Goal: Task Accomplishment & Management: Use online tool/utility

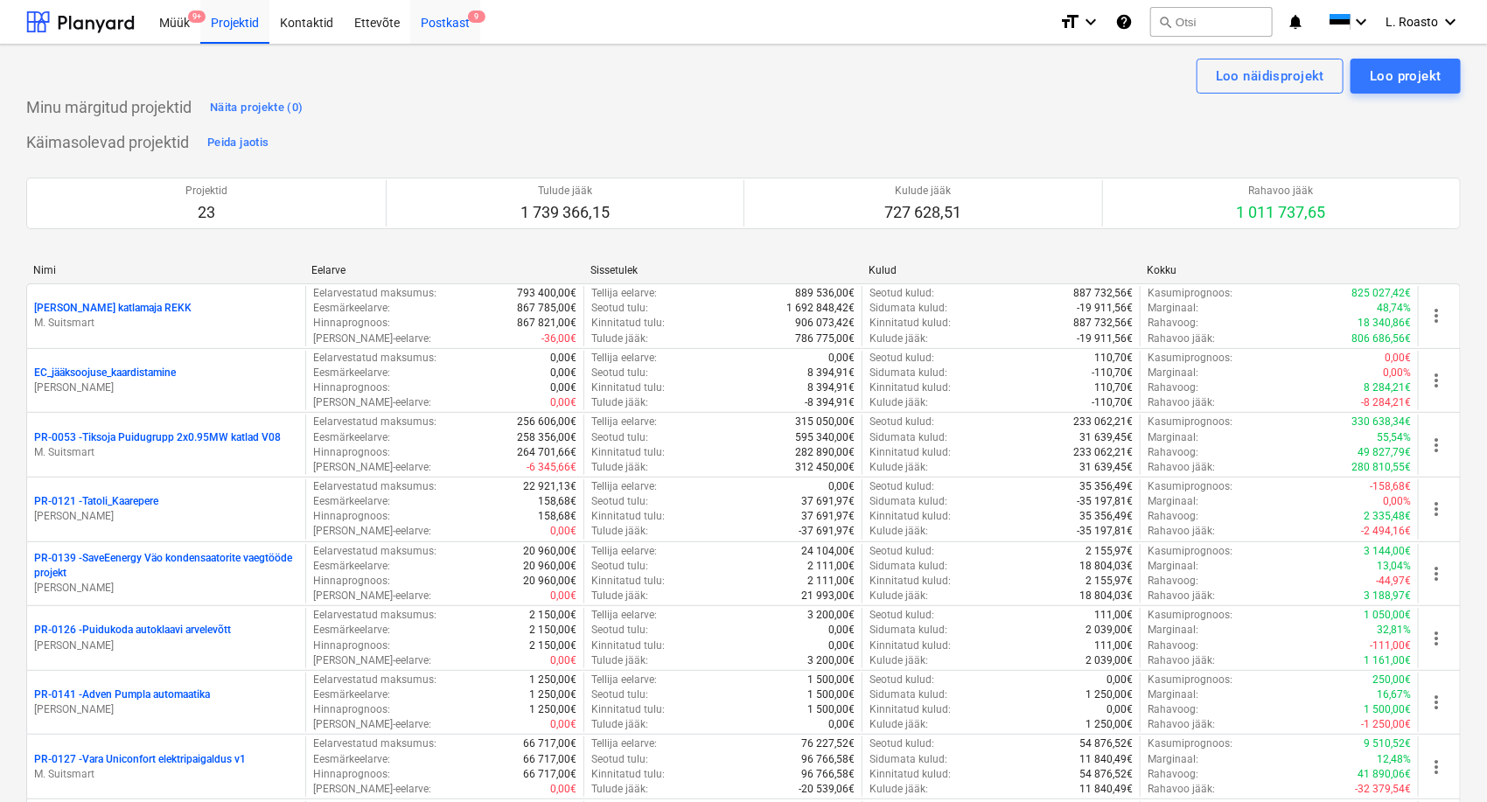
click at [449, 23] on div "Postkast 9" at bounding box center [445, 21] width 70 height 45
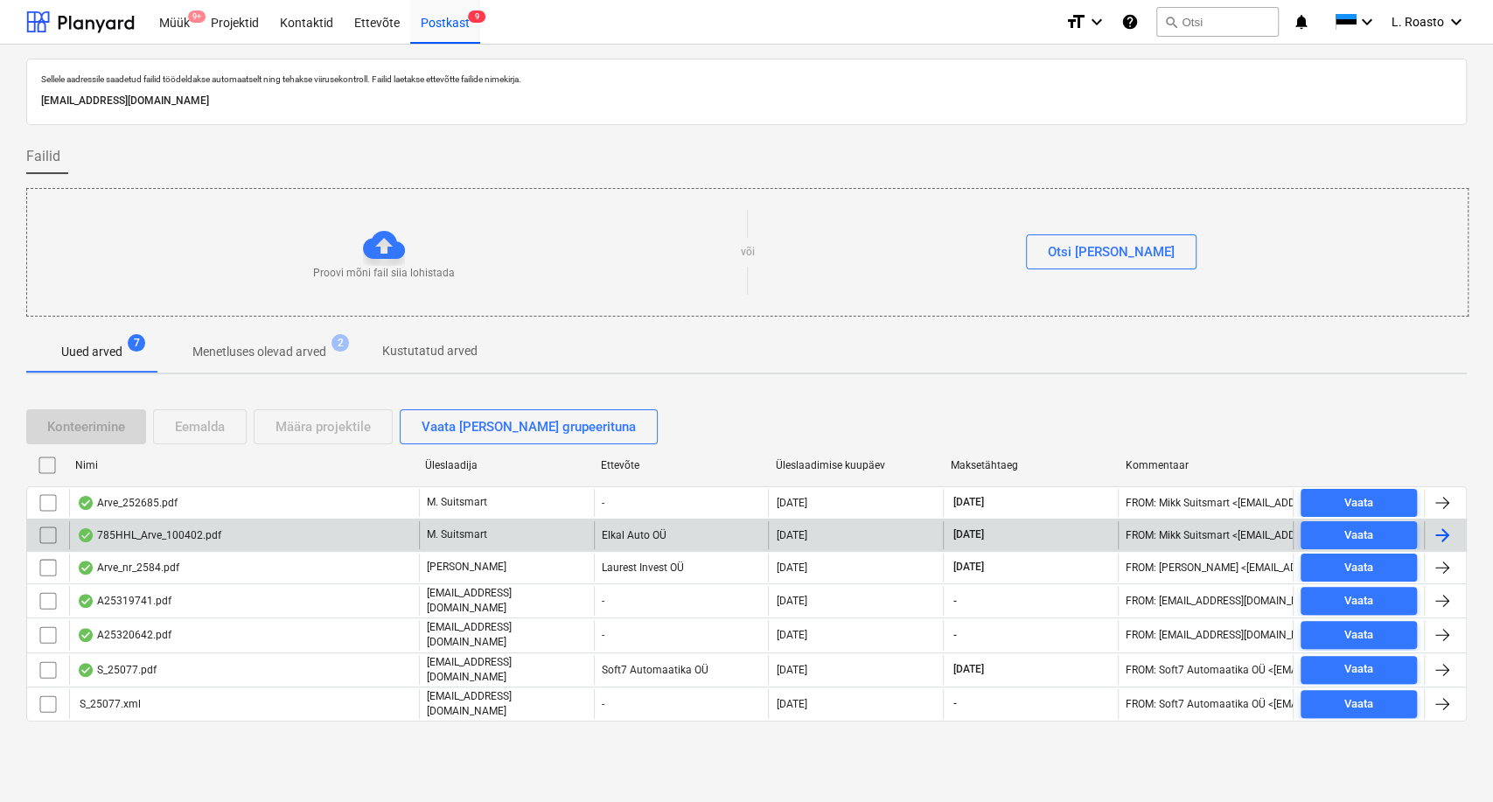
click at [53, 534] on input "checkbox" at bounding box center [48, 535] width 28 height 28
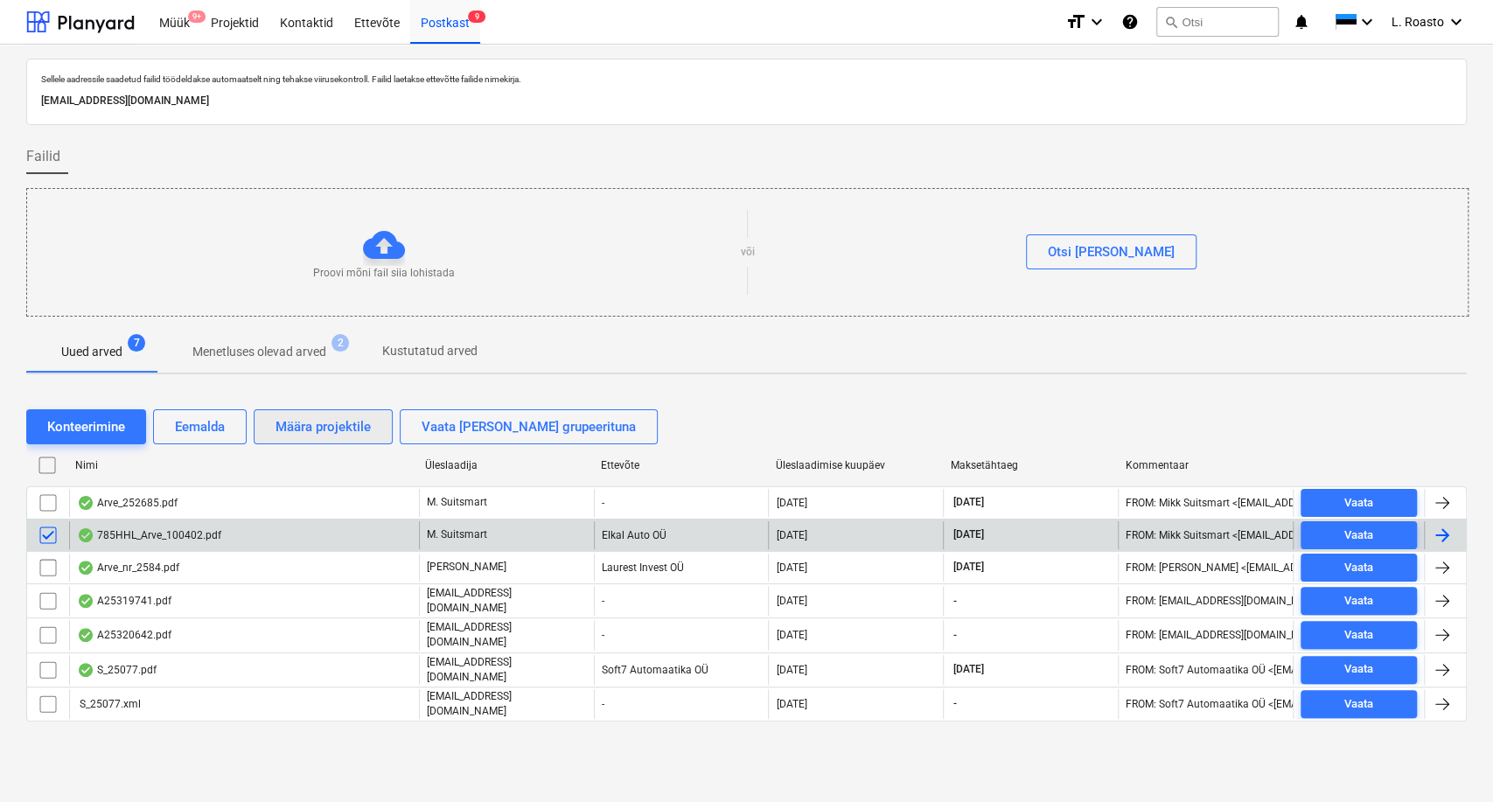
click at [351, 419] on div "Määra projektile" at bounding box center [323, 426] width 95 height 23
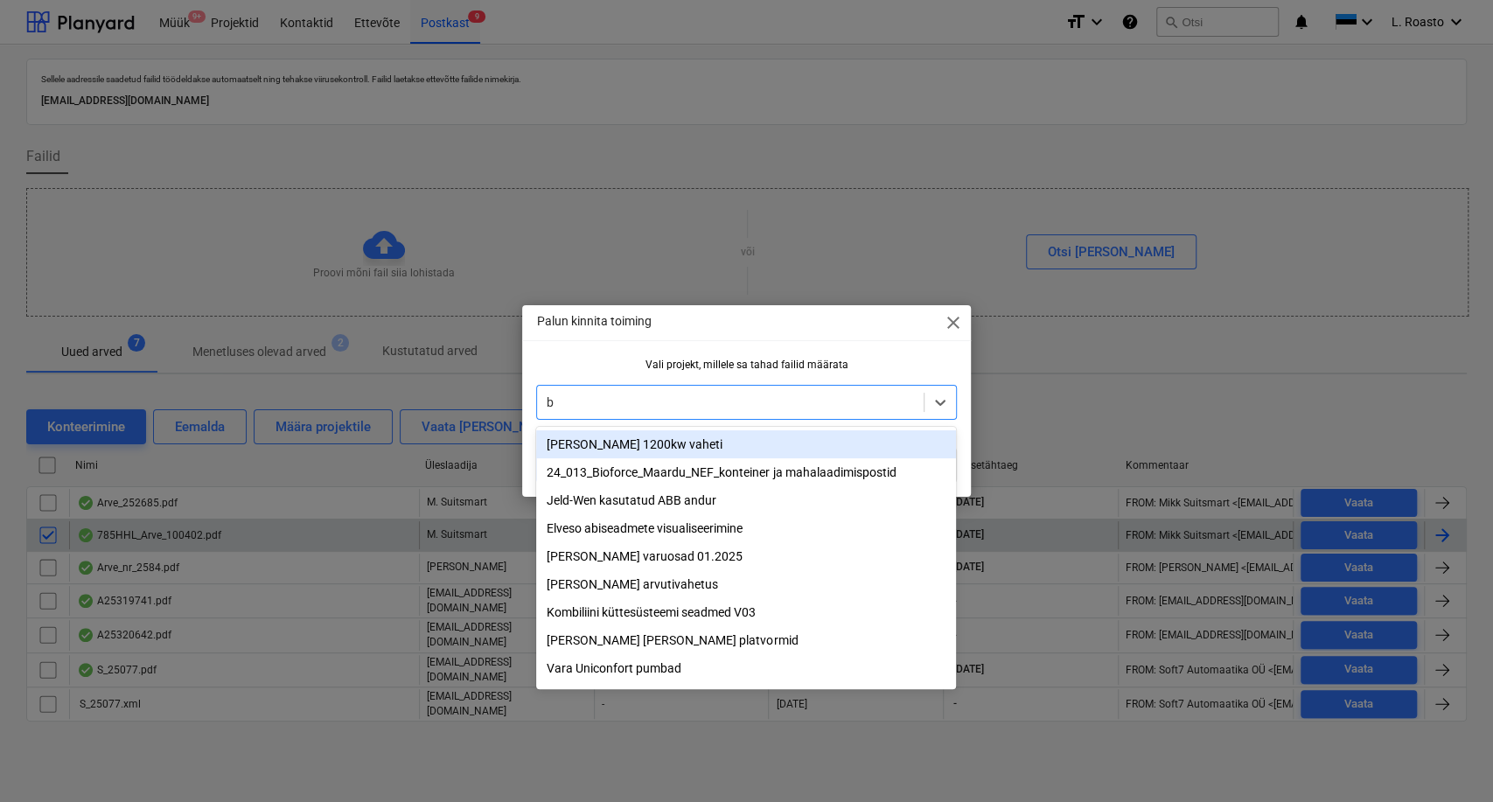
type input "bu"
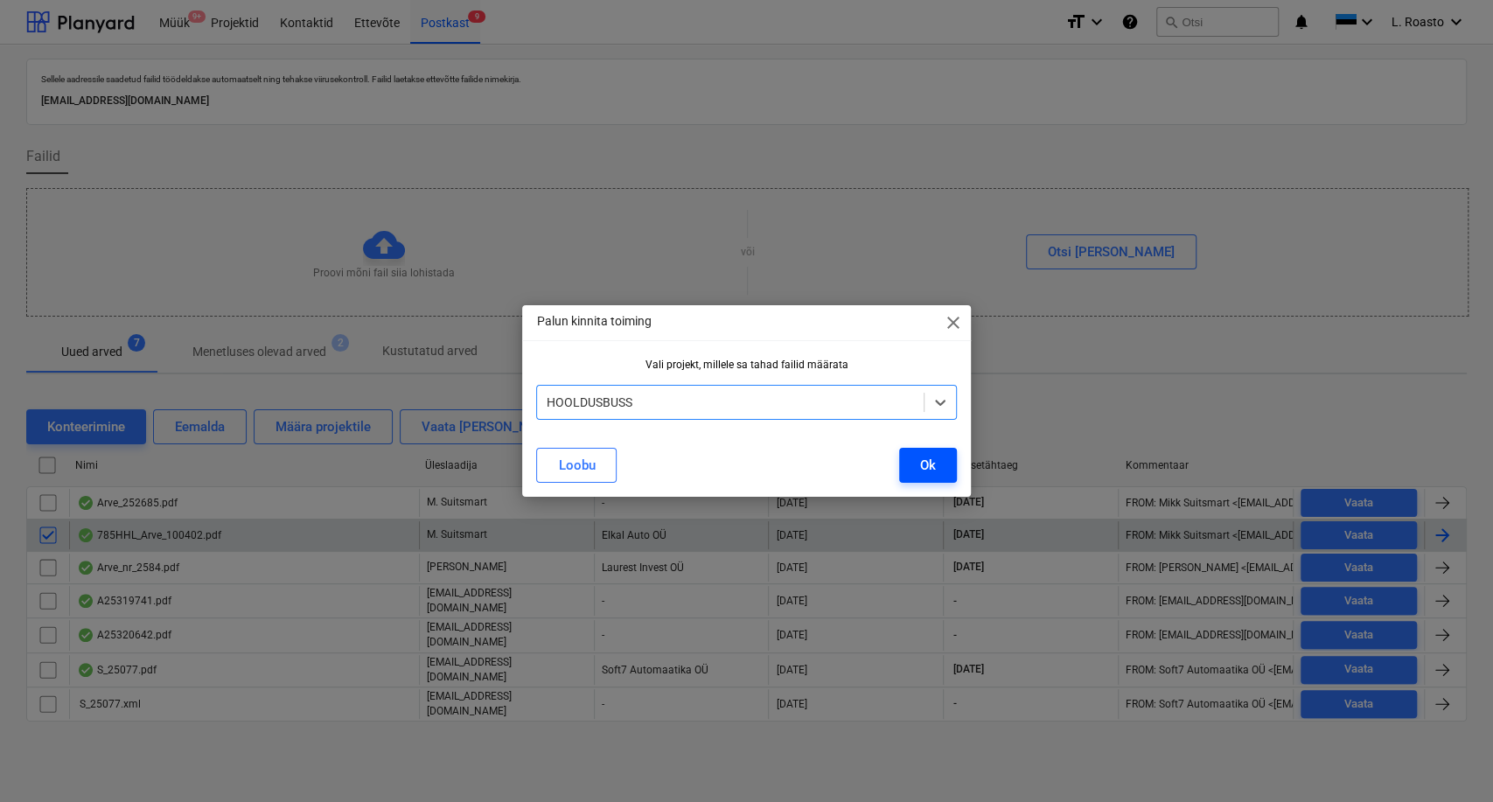
click at [921, 460] on div "Ok" at bounding box center [928, 465] width 16 height 23
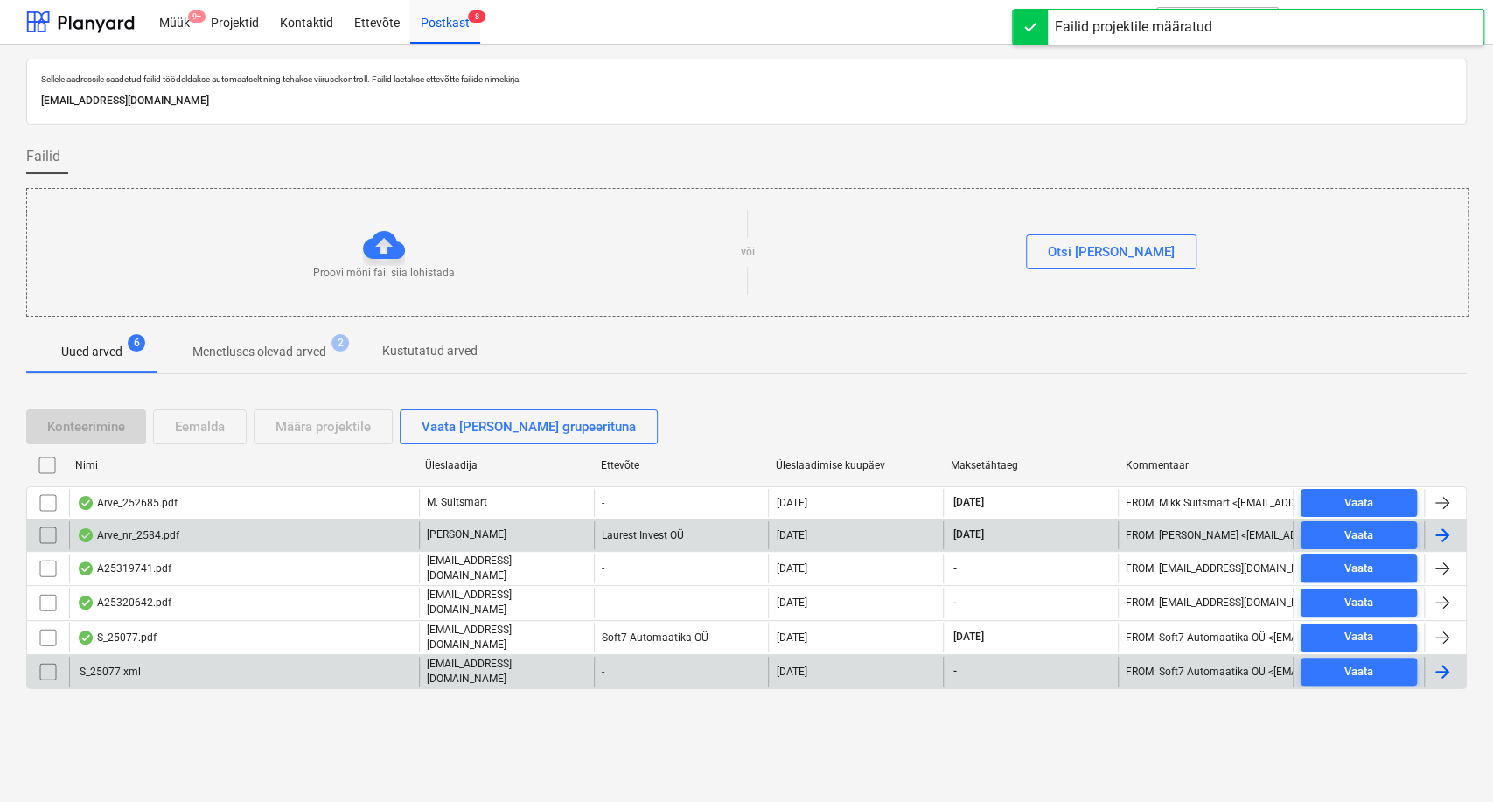
click at [40, 669] on input "checkbox" at bounding box center [48, 672] width 28 height 28
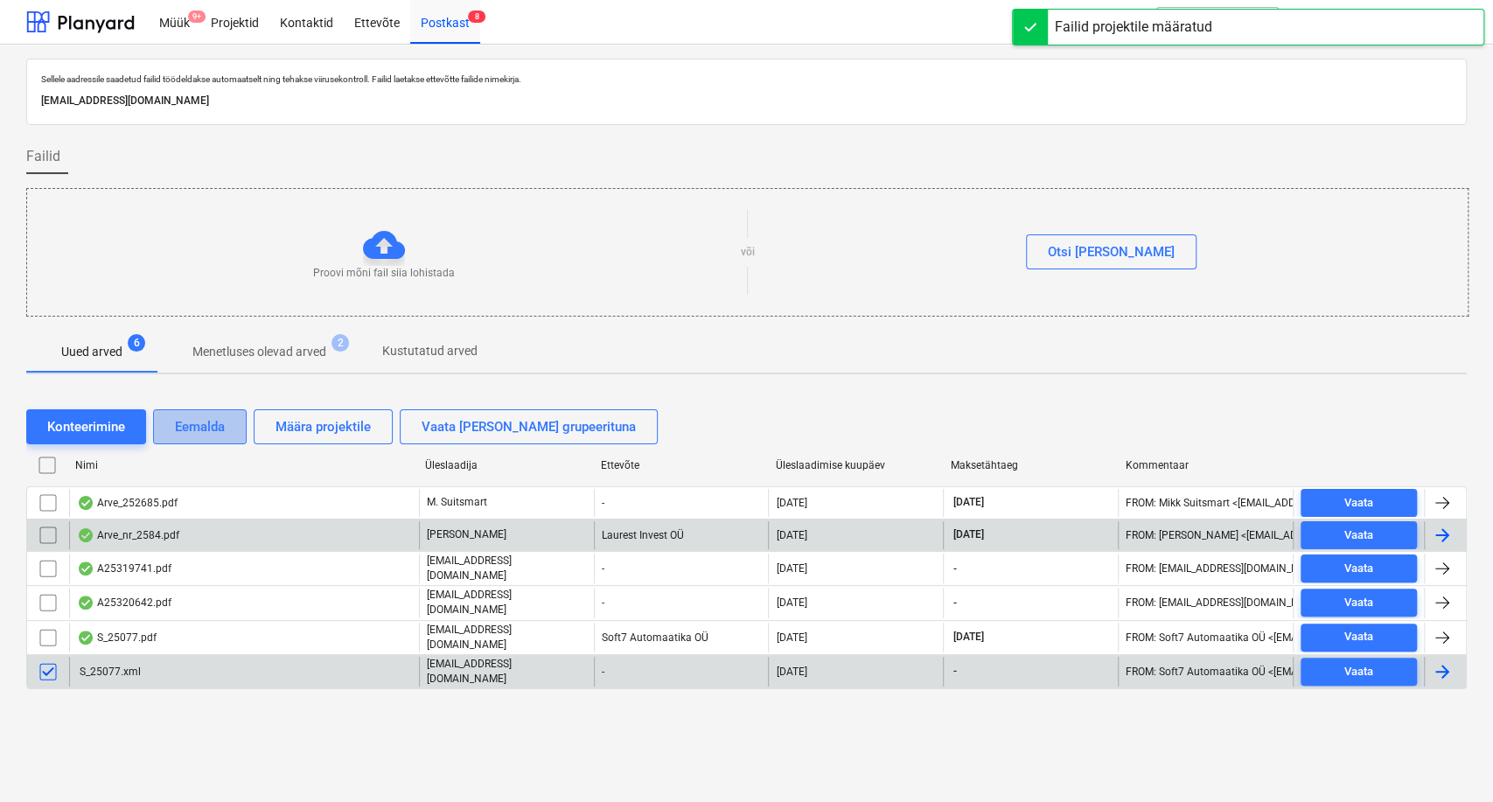
click at [206, 429] on div "Eemalda" at bounding box center [200, 426] width 50 height 23
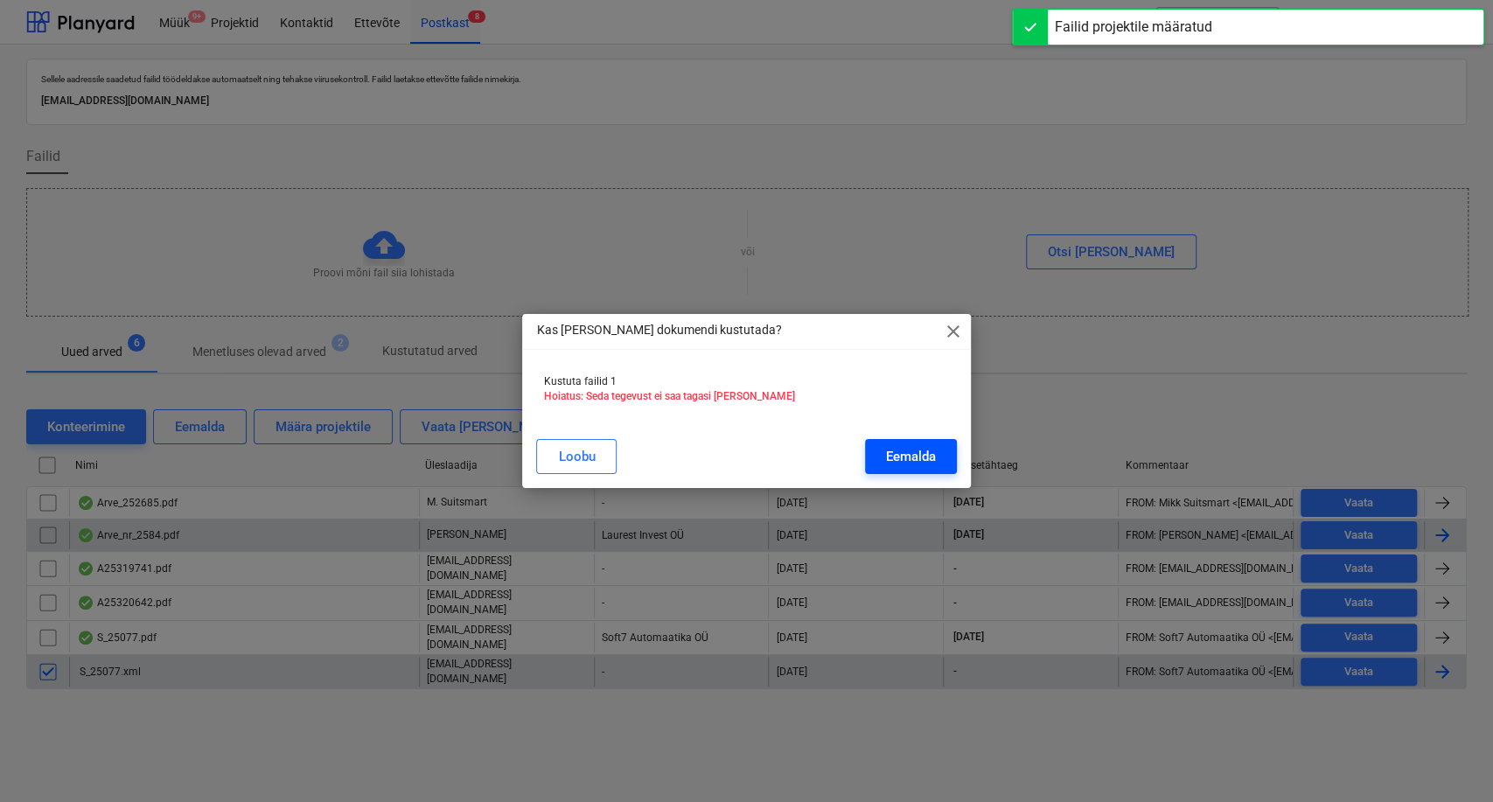
click at [918, 456] on div "Eemalda" at bounding box center [911, 456] width 50 height 23
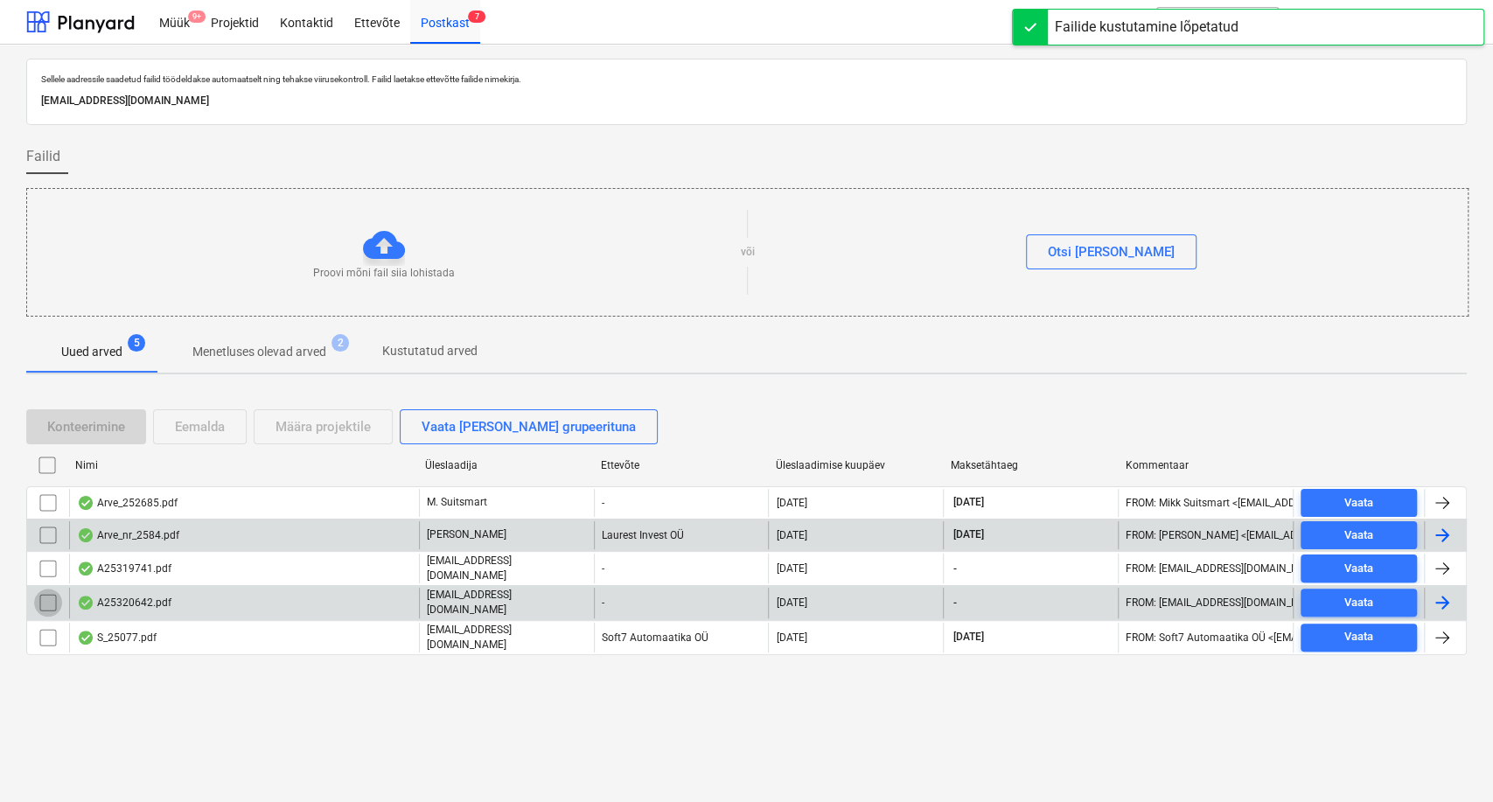
click at [56, 597] on input "checkbox" at bounding box center [48, 603] width 28 height 28
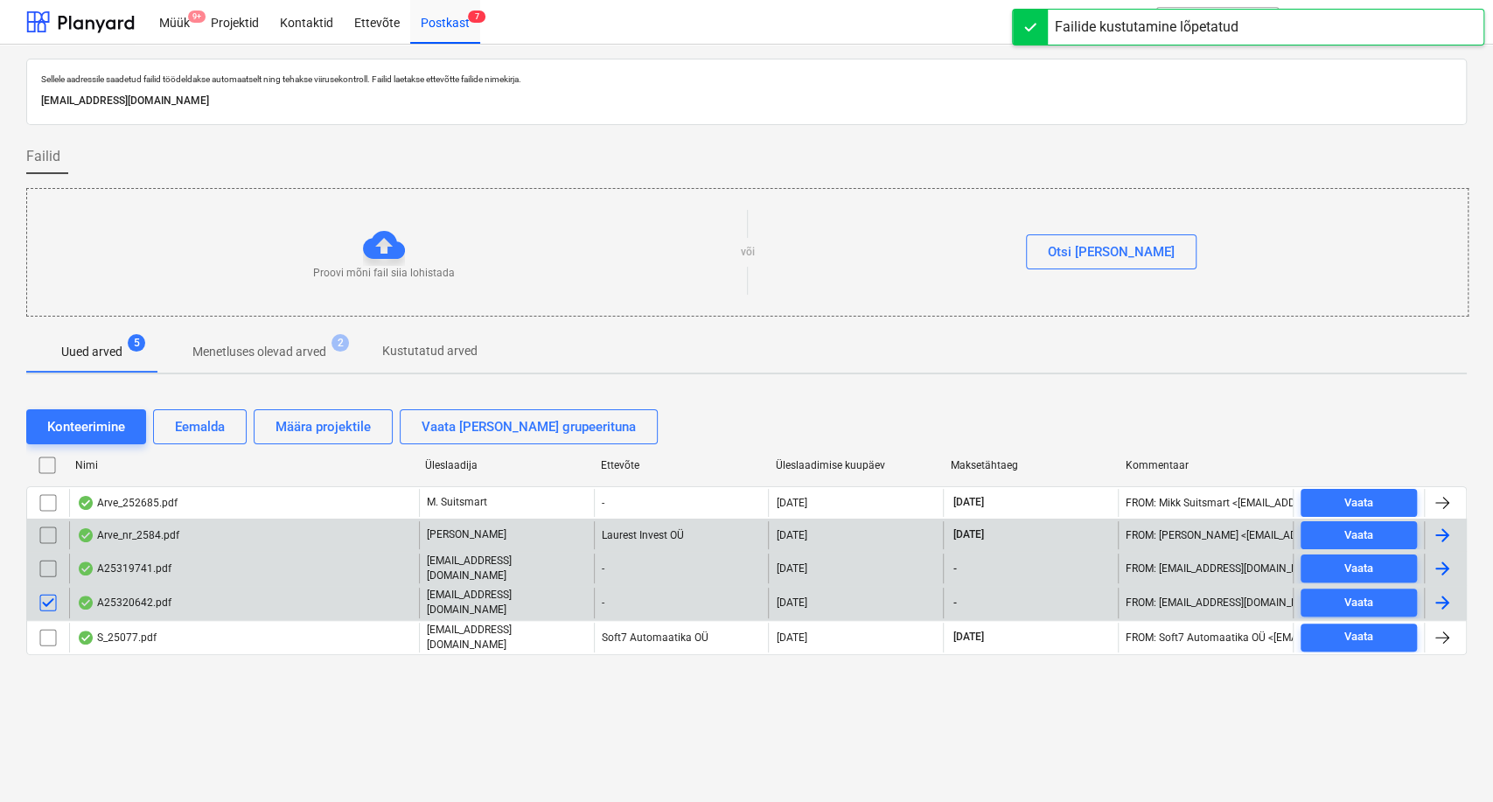
click at [44, 567] on input "checkbox" at bounding box center [48, 569] width 28 height 28
click at [223, 422] on div "Eemalda" at bounding box center [200, 426] width 50 height 23
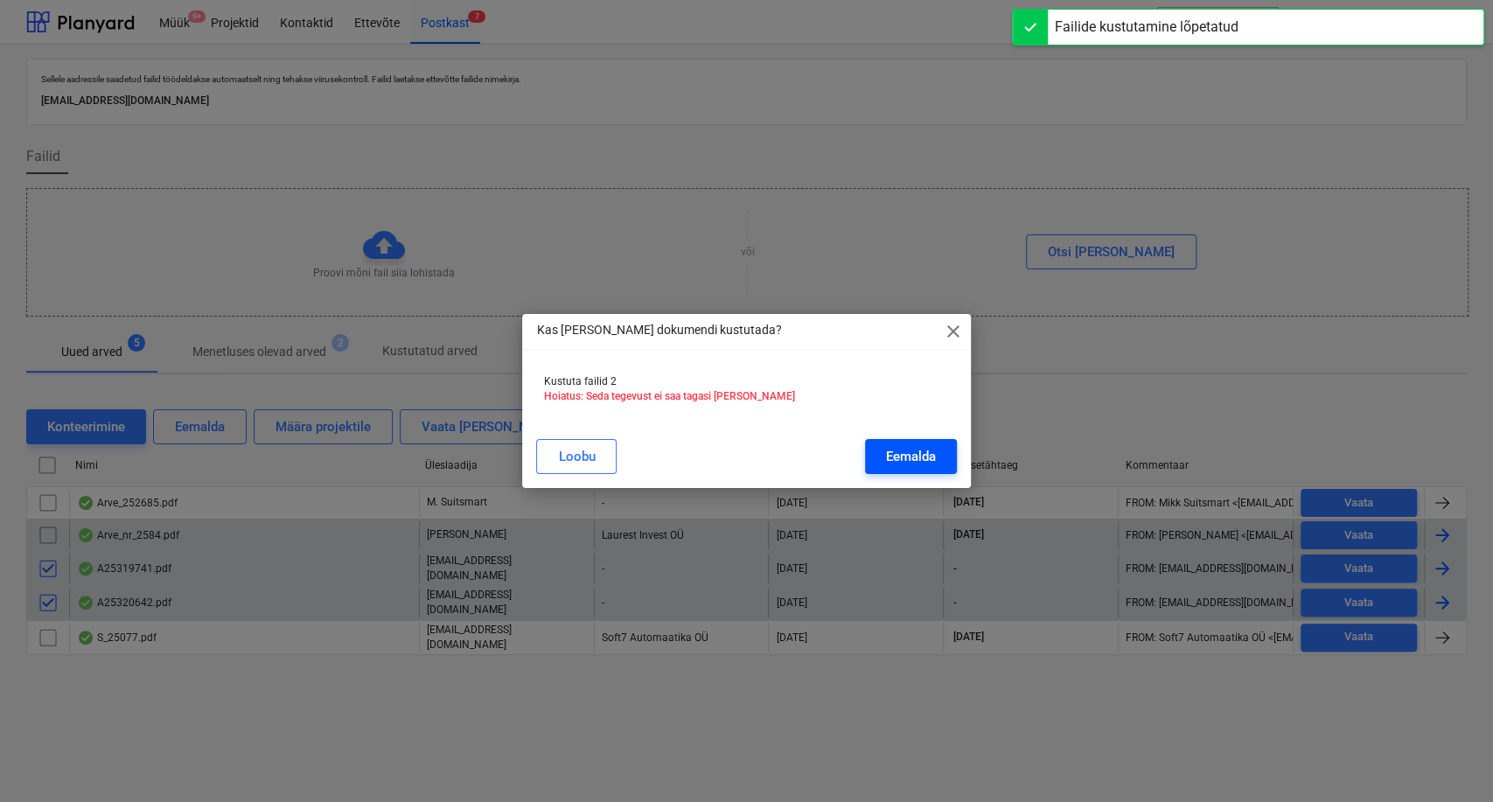
click at [909, 450] on div "Eemalda" at bounding box center [911, 456] width 50 height 23
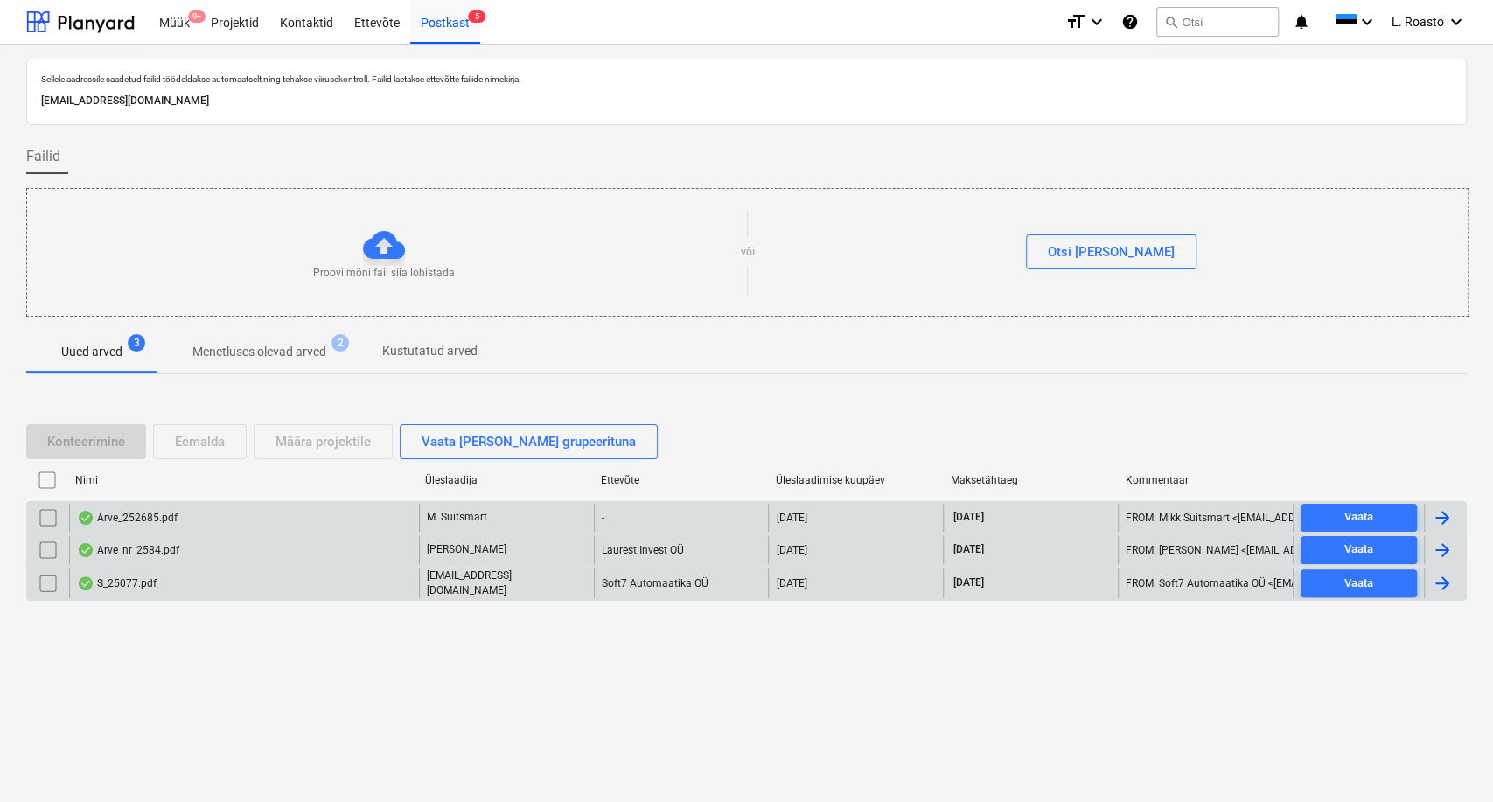
click at [168, 518] on div "Arve_252685.pdf" at bounding box center [127, 518] width 101 height 14
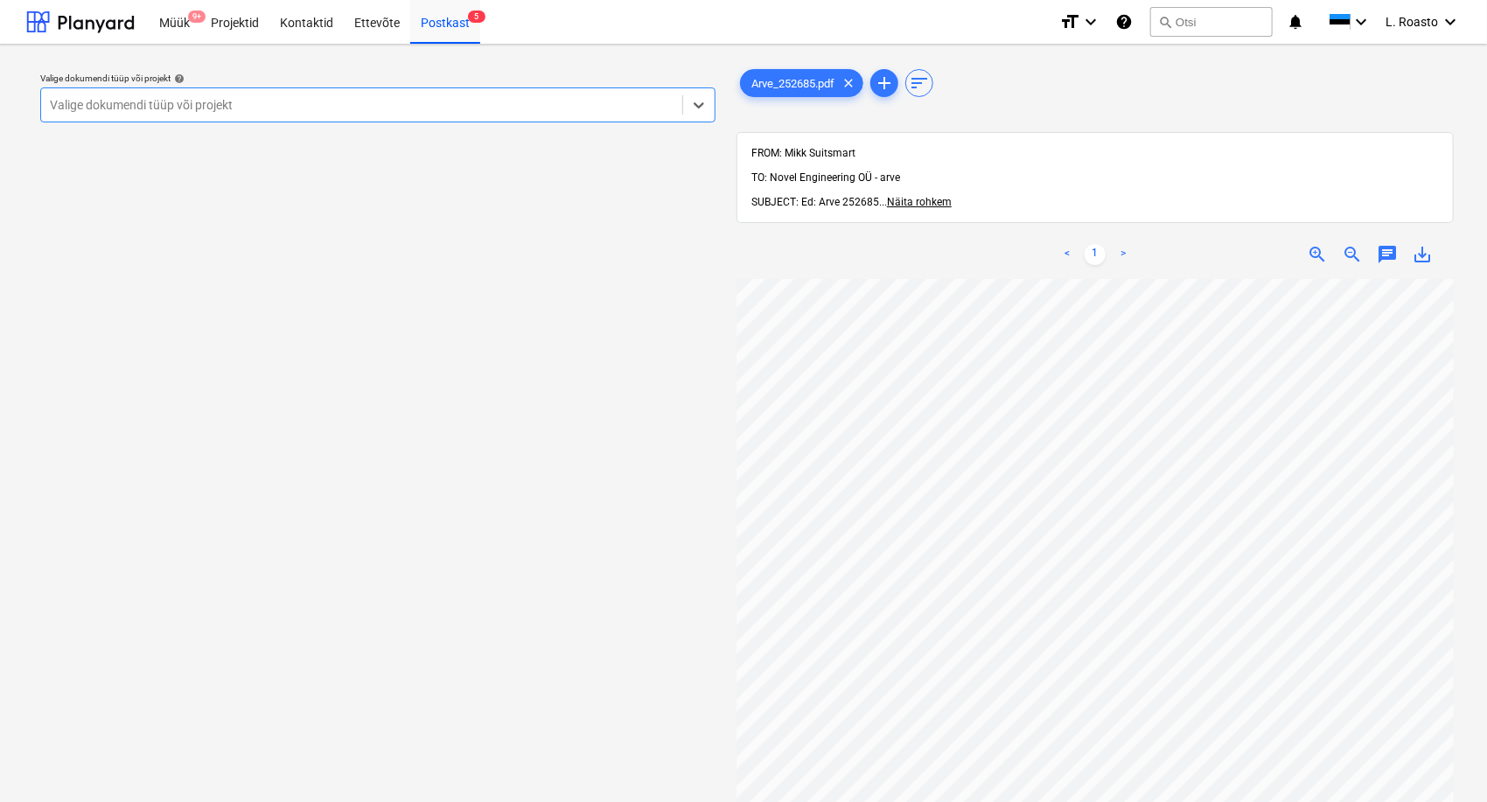
click at [323, 118] on div "Valige dokumendi tüüp või projekt" at bounding box center [377, 104] width 675 height 35
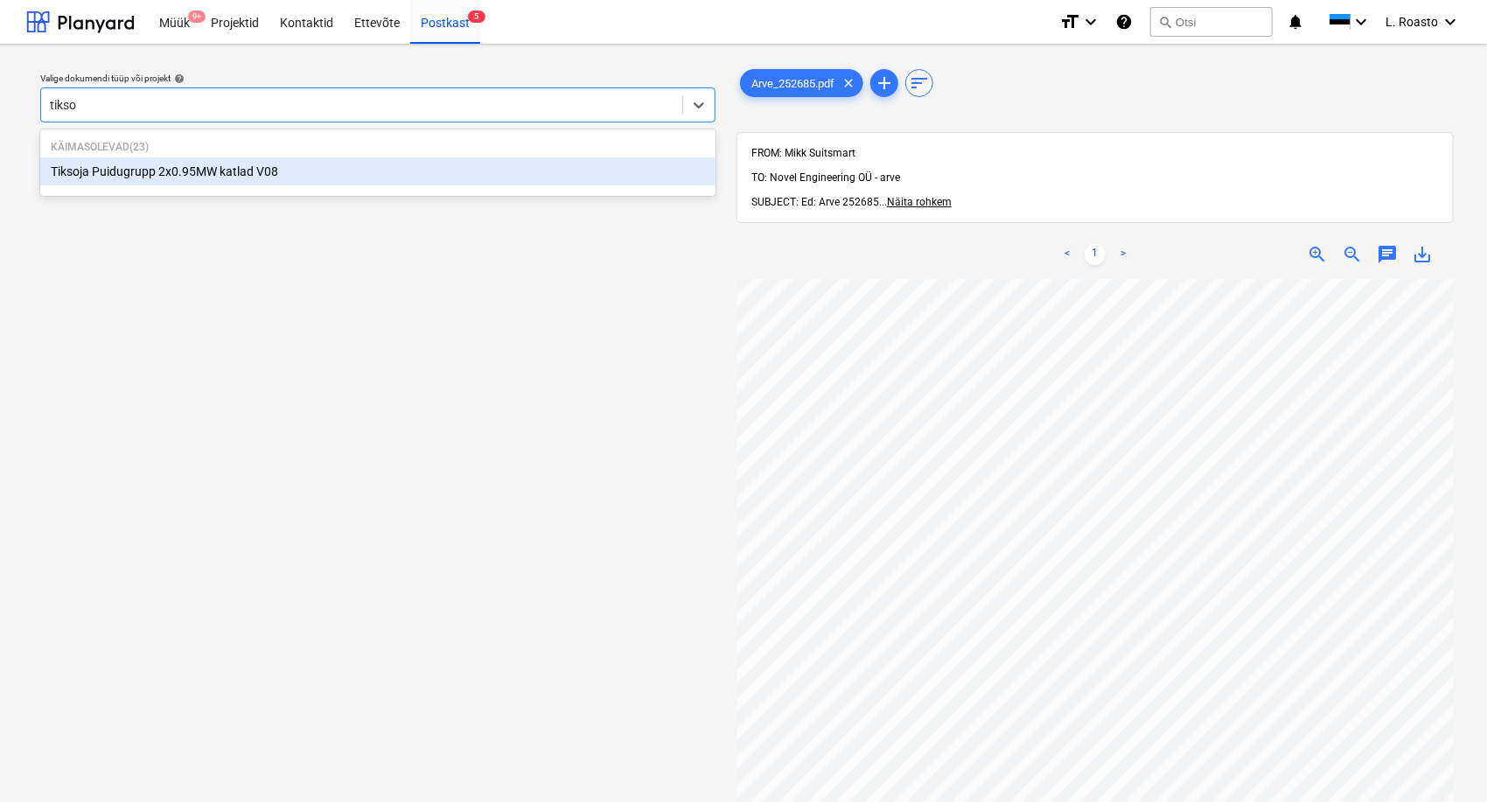
type input "tiksoj"
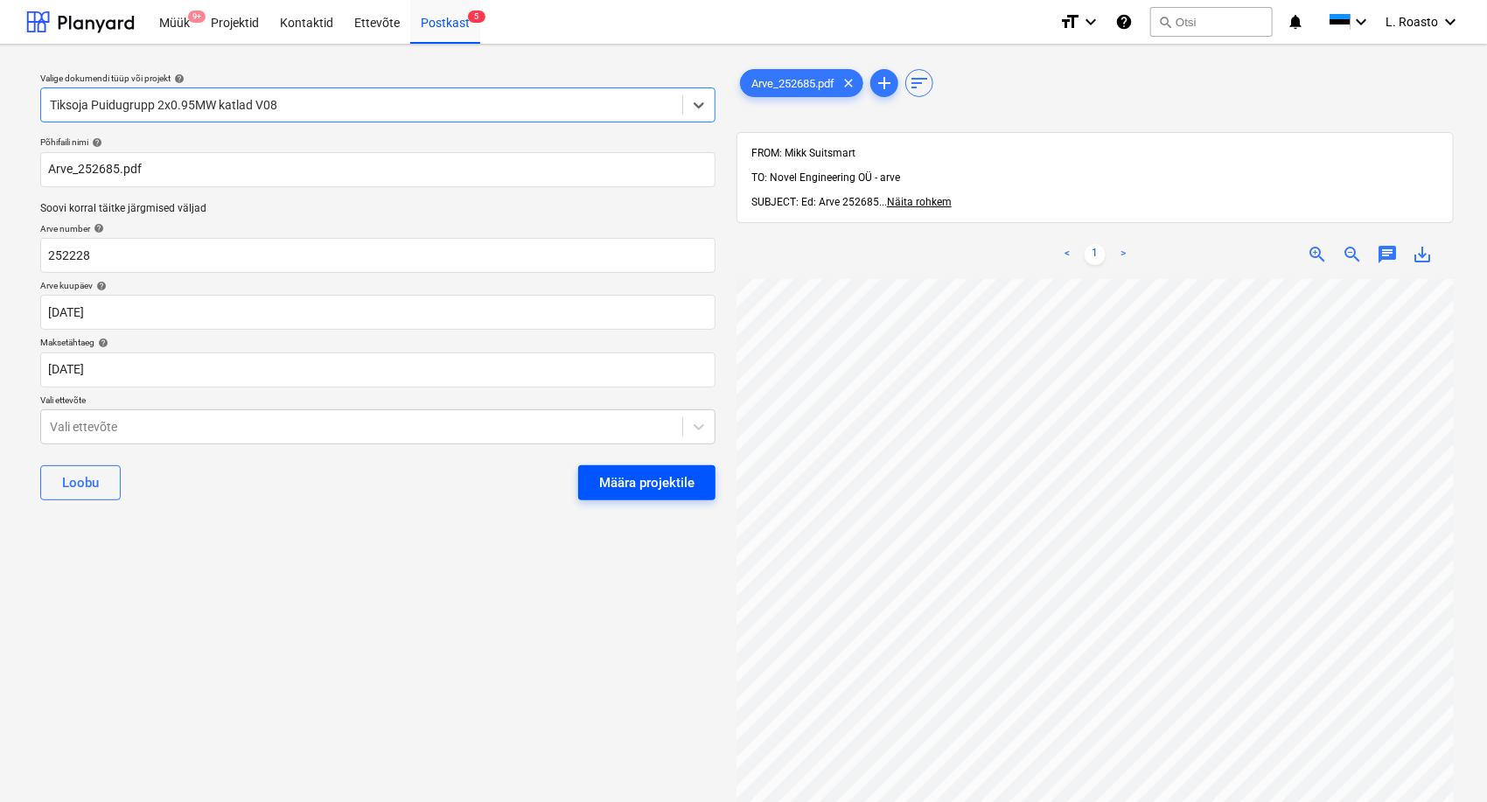
click at [645, 475] on div "Määra projektile" at bounding box center [646, 482] width 95 height 23
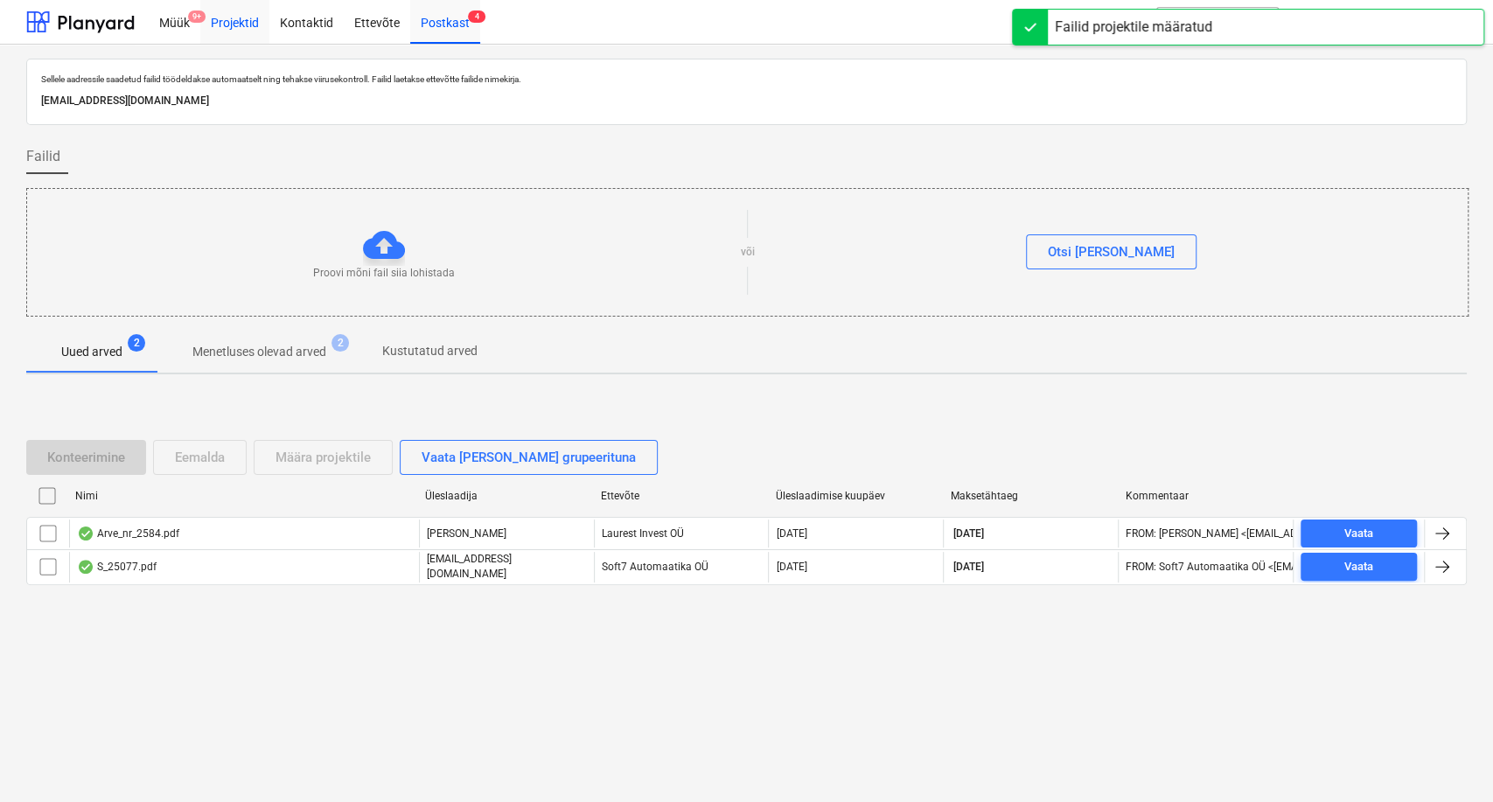
click at [235, 26] on div "Projektid" at bounding box center [234, 21] width 69 height 45
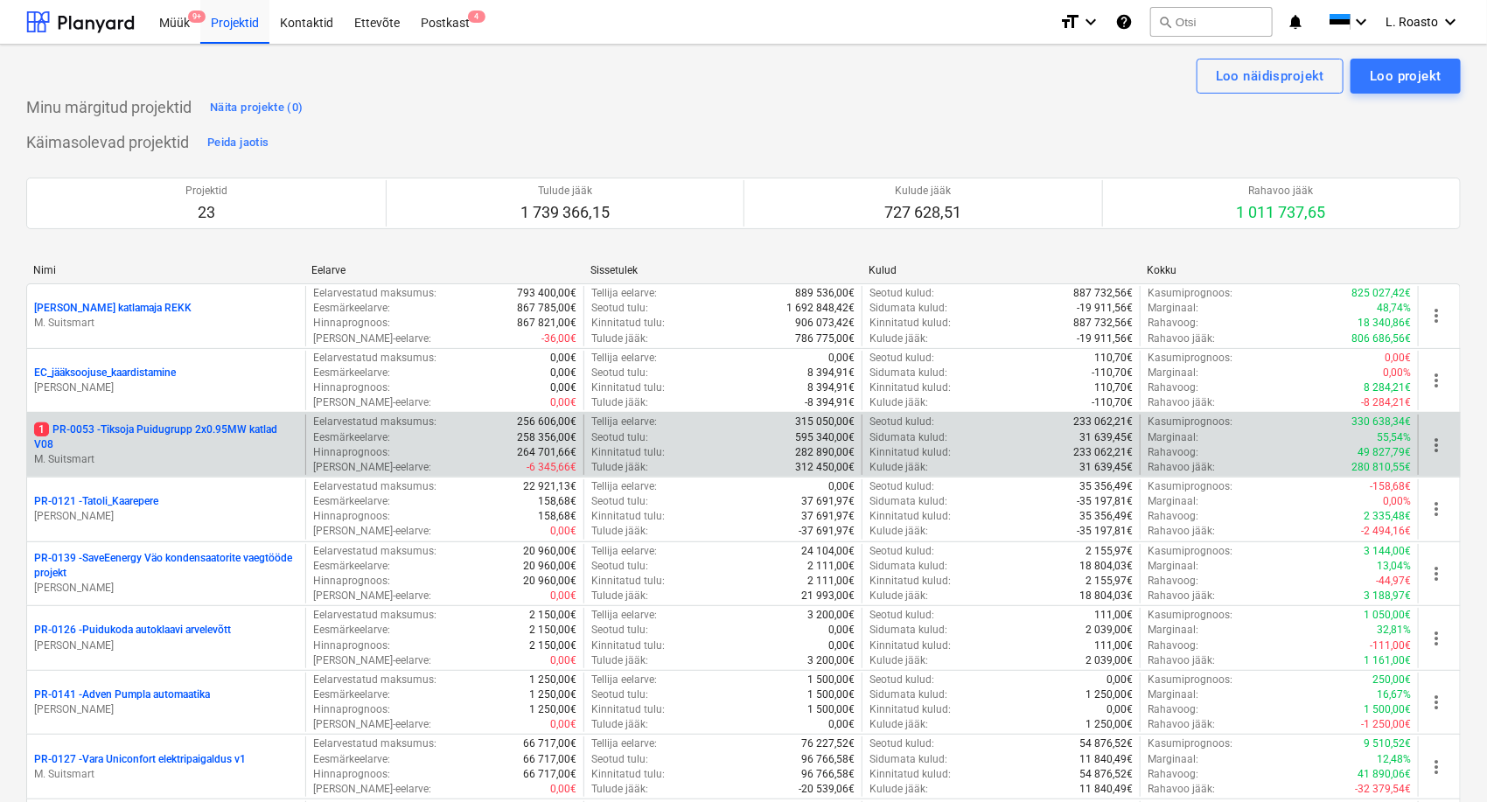
click at [126, 424] on p "1 PR-0053 - Tiksoja Puidugrupp 2x0.95MW katlad V08" at bounding box center [166, 437] width 264 height 30
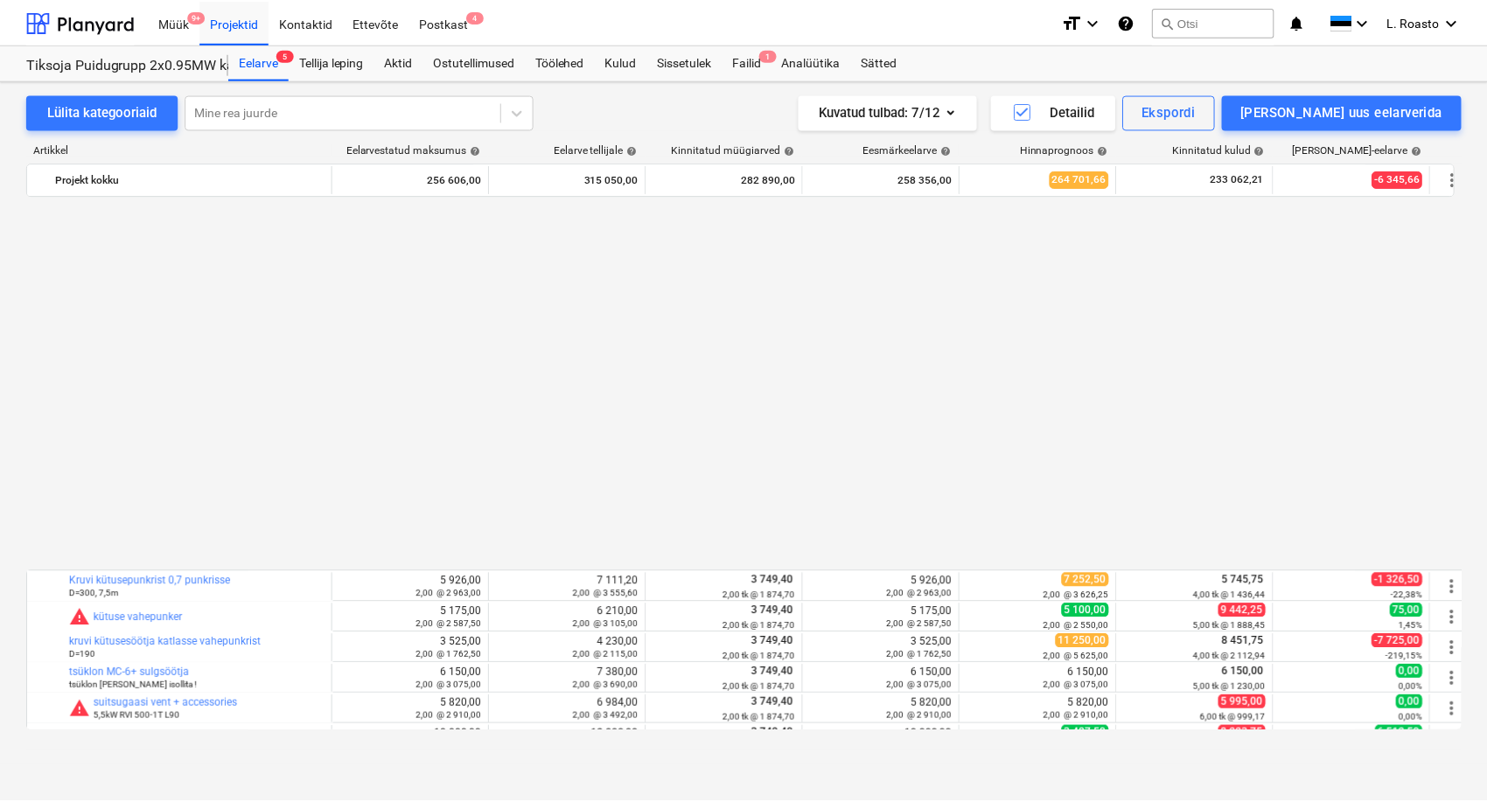
scroll to position [993, 0]
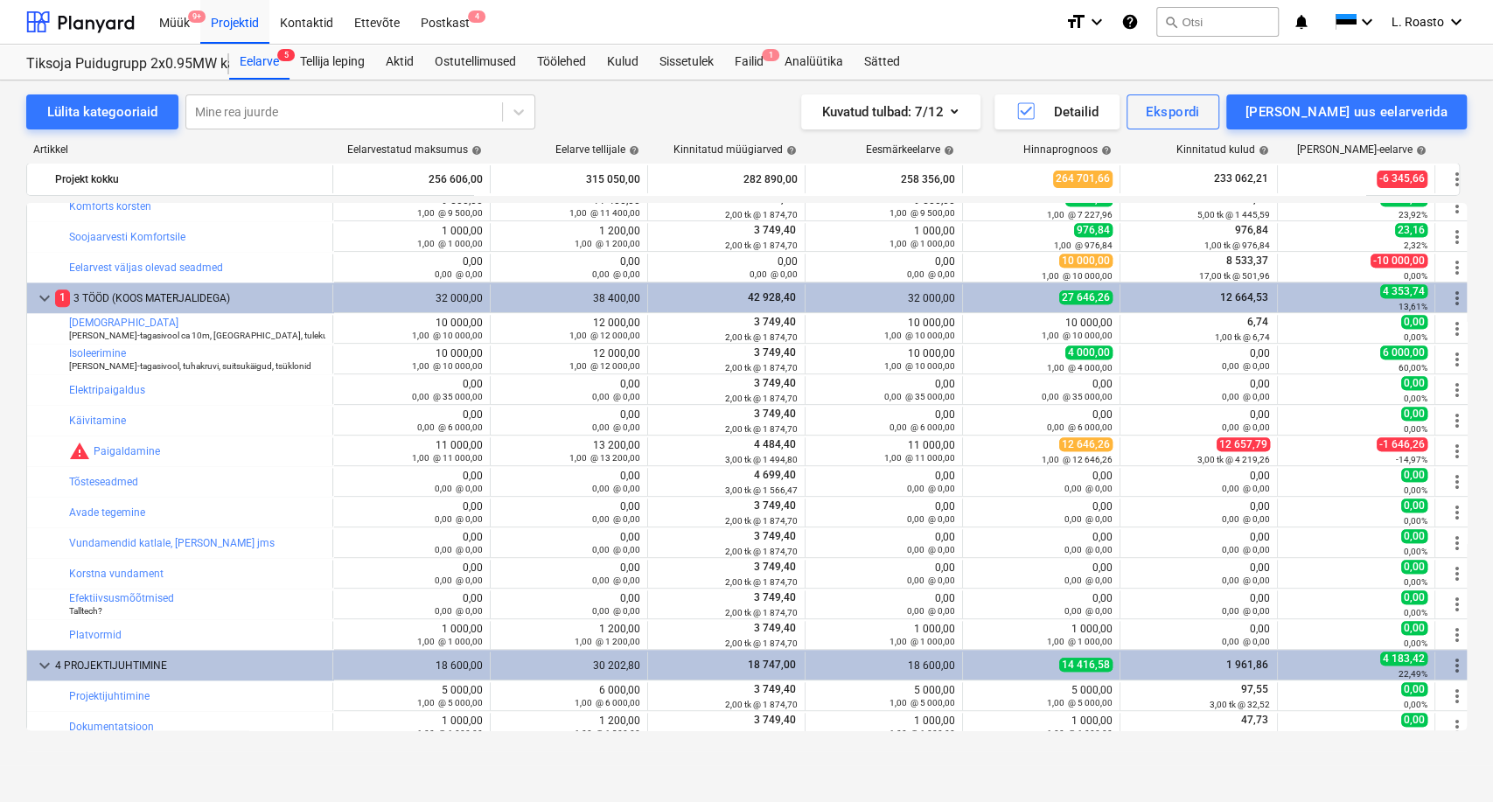
click at [730, 101] on div "Kuvatud tulbad : 7/12 Detailid Ekspordi [PERSON_NAME] uus eelarverida" at bounding box center [1069, 111] width 795 height 35
click at [765, 59] on div "Failid 1" at bounding box center [749, 62] width 50 height 35
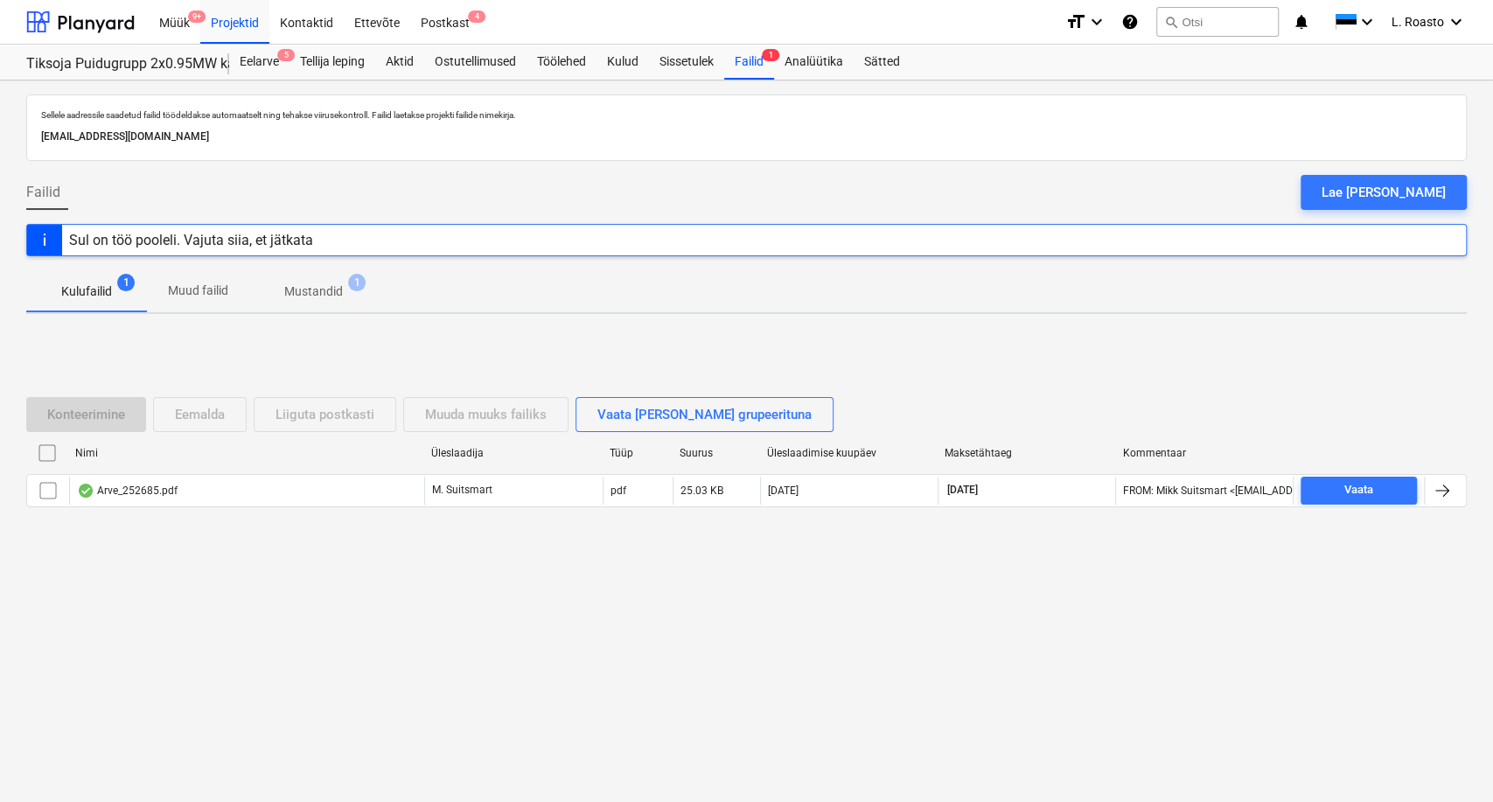
click at [322, 289] on p "Mustandid" at bounding box center [313, 292] width 59 height 18
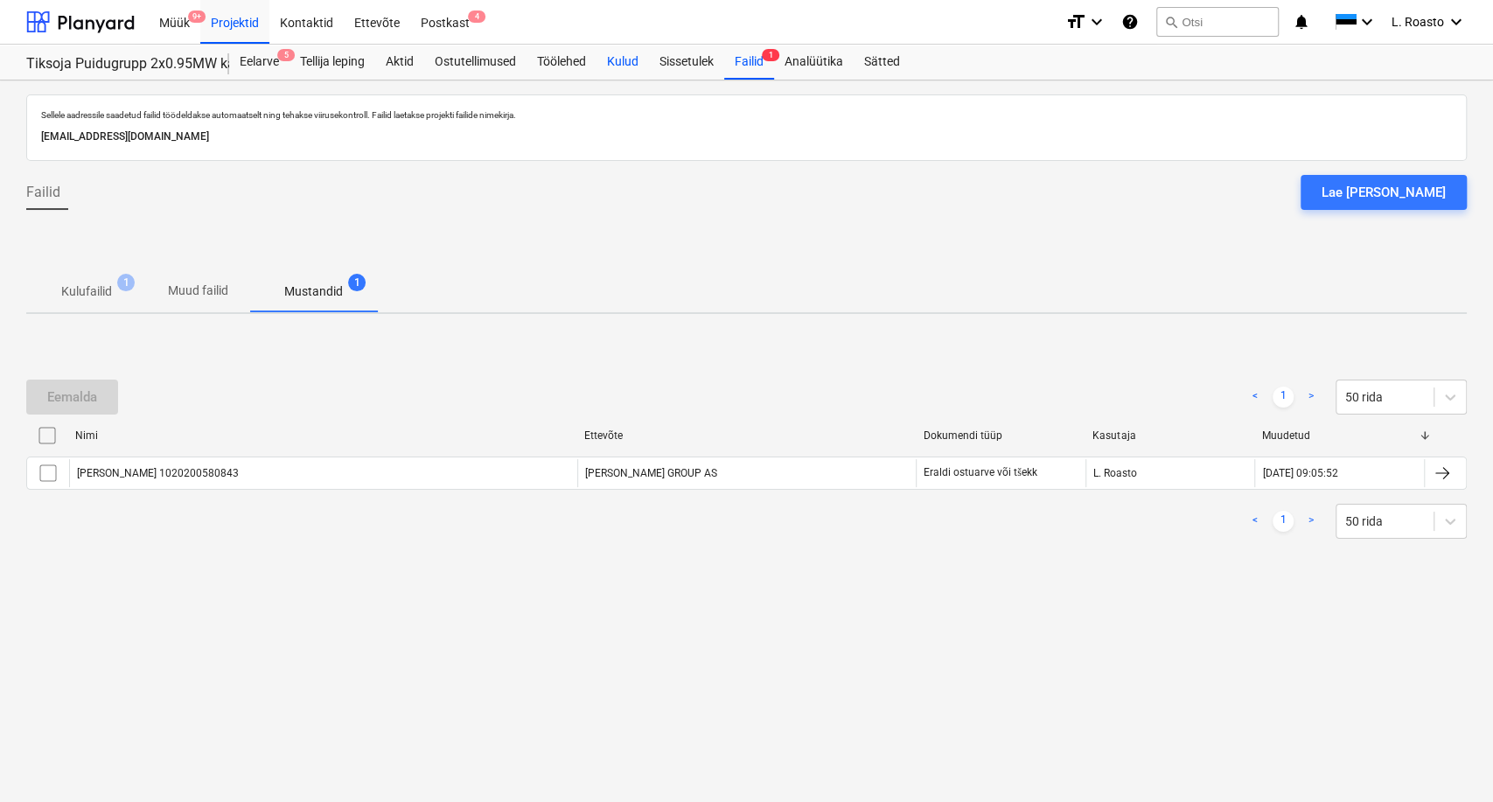
click at [631, 66] on div "Kulud" at bounding box center [623, 62] width 52 height 35
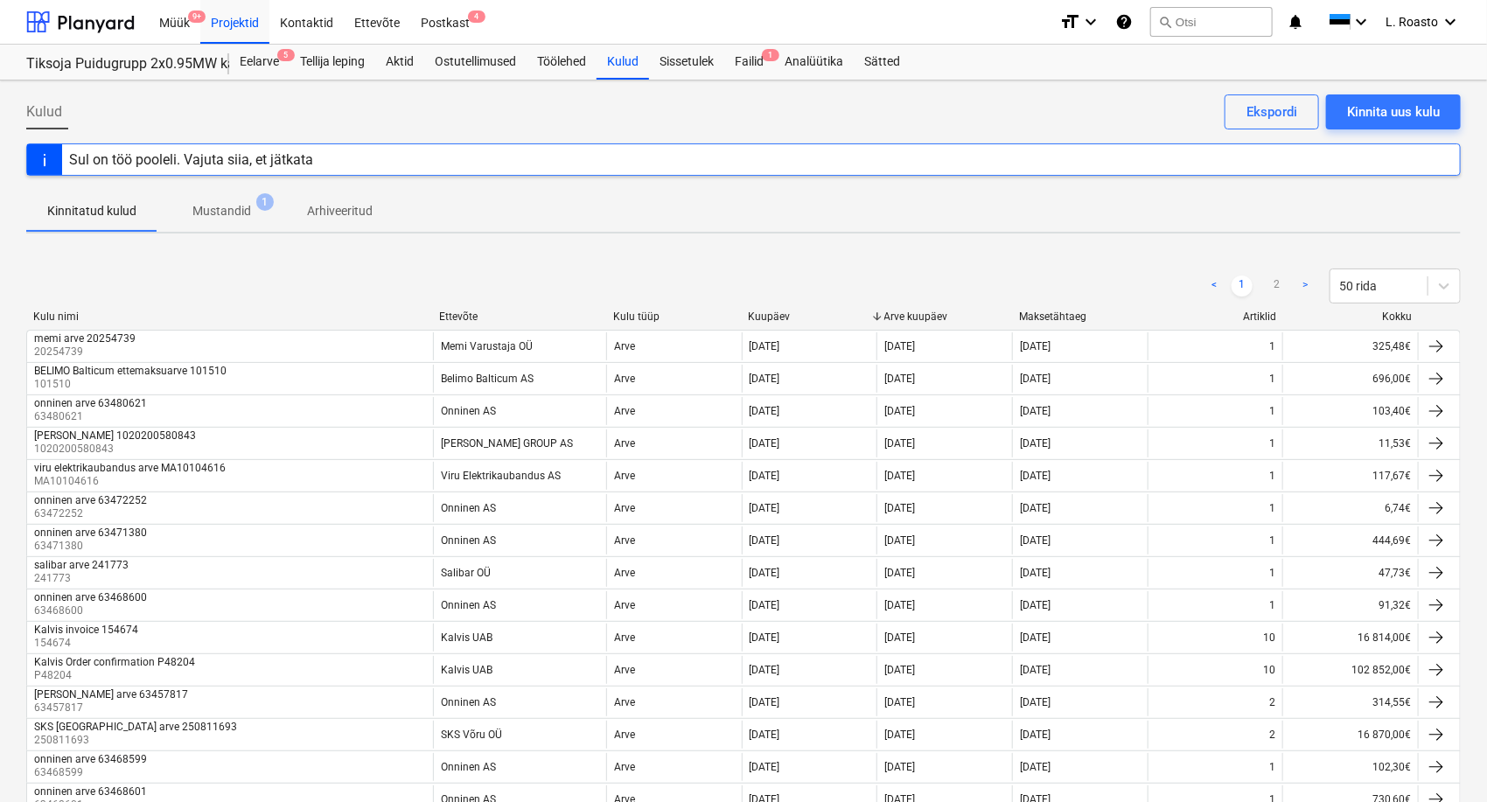
click at [243, 205] on p "Mustandid" at bounding box center [221, 211] width 59 height 18
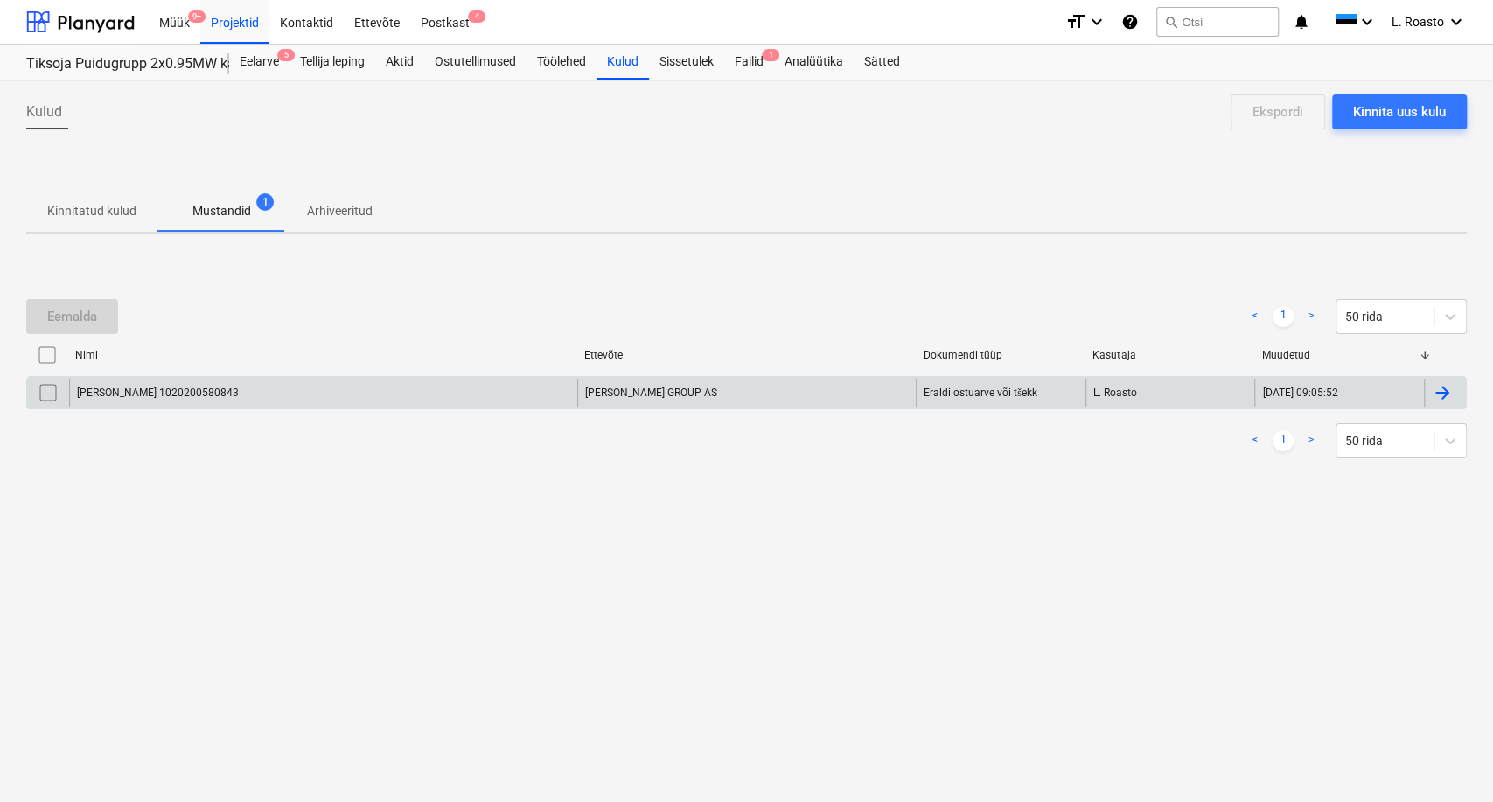
click at [47, 387] on input "checkbox" at bounding box center [48, 393] width 28 height 28
click at [77, 316] on div "Eemalda" at bounding box center [72, 316] width 50 height 23
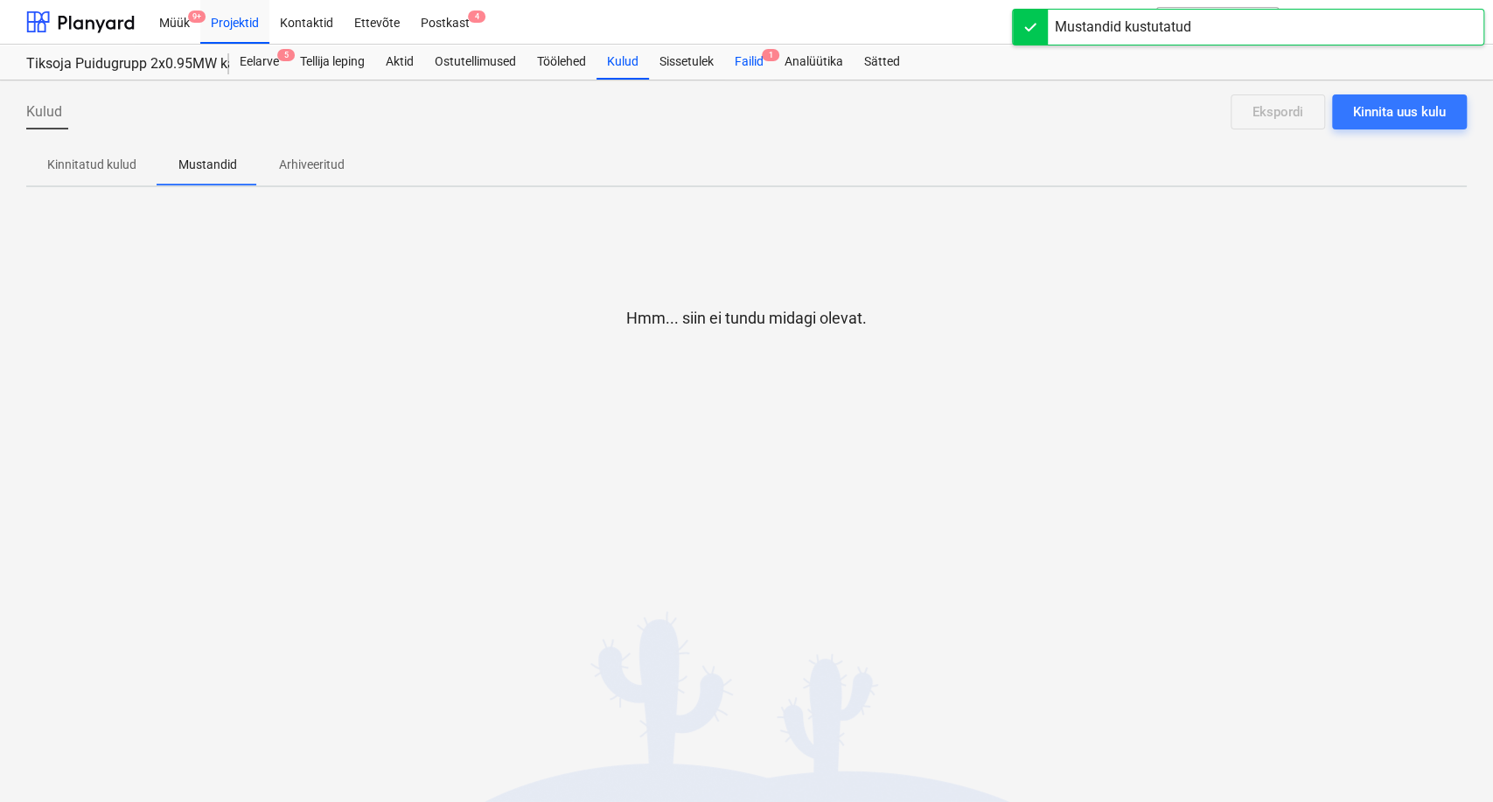
click at [746, 63] on div "Failid 1" at bounding box center [749, 62] width 50 height 35
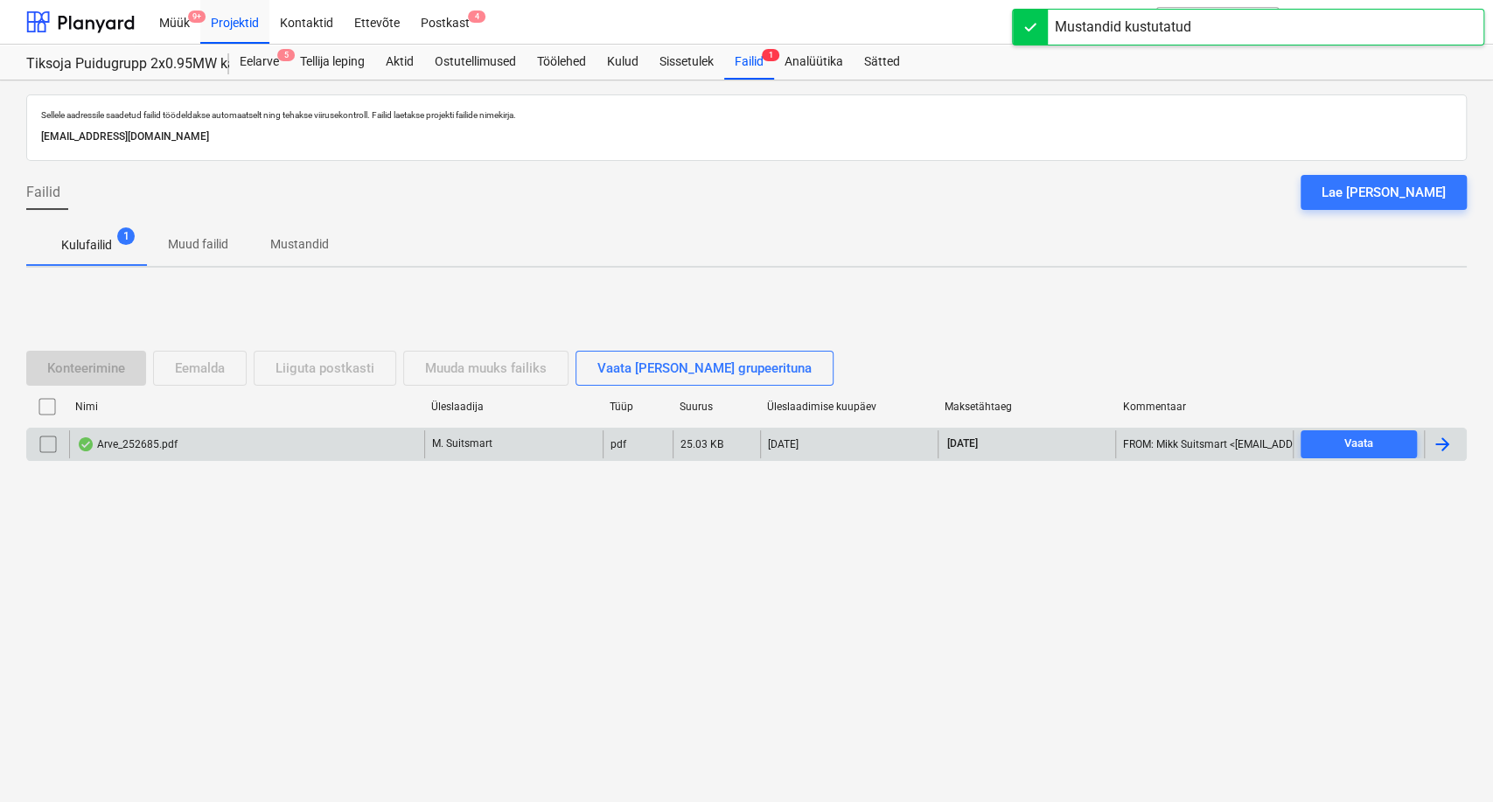
click at [1449, 438] on div at bounding box center [1442, 444] width 21 height 21
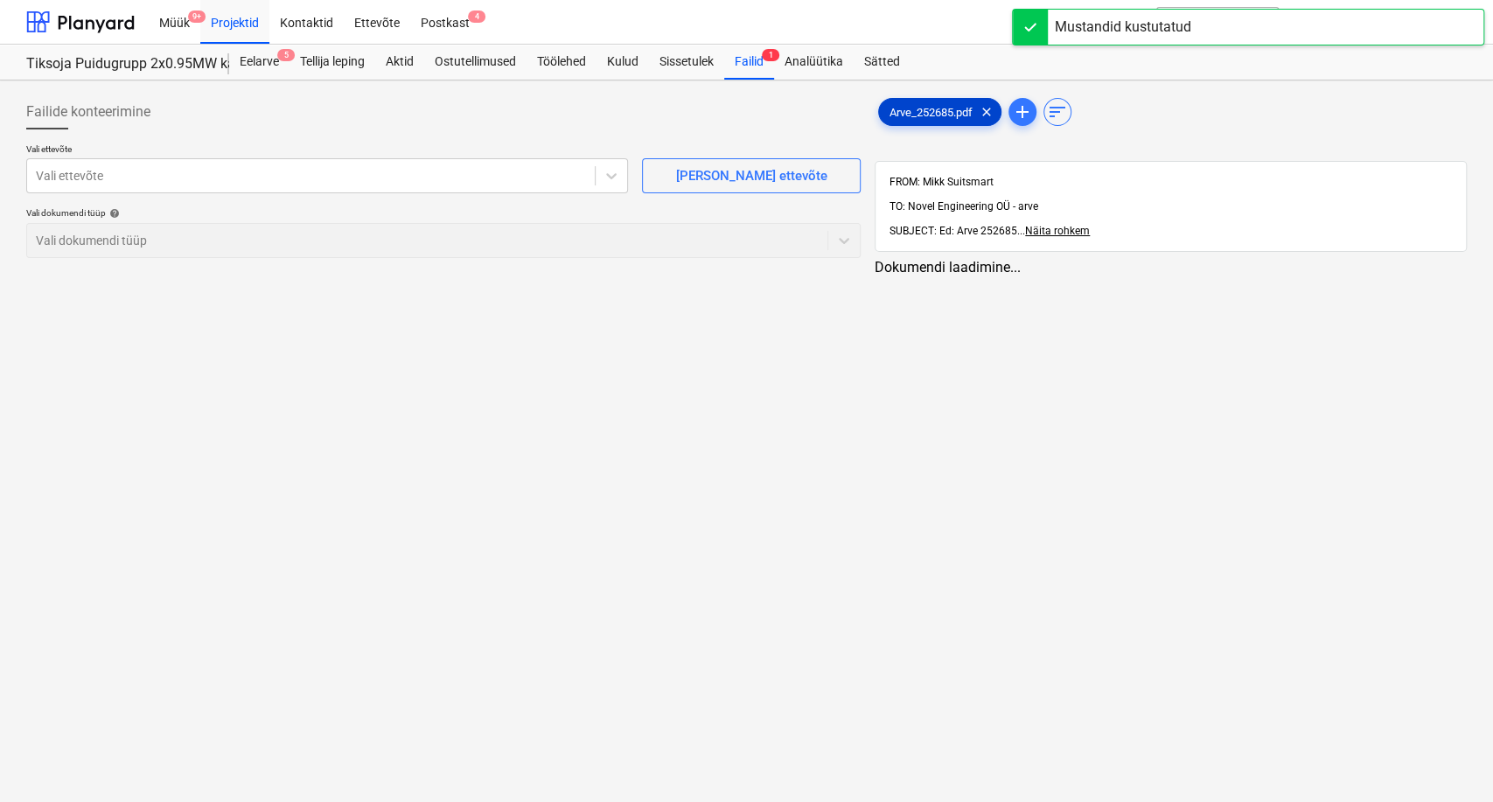
click at [938, 111] on span "Arve_252685.pdf" at bounding box center [931, 112] width 104 height 13
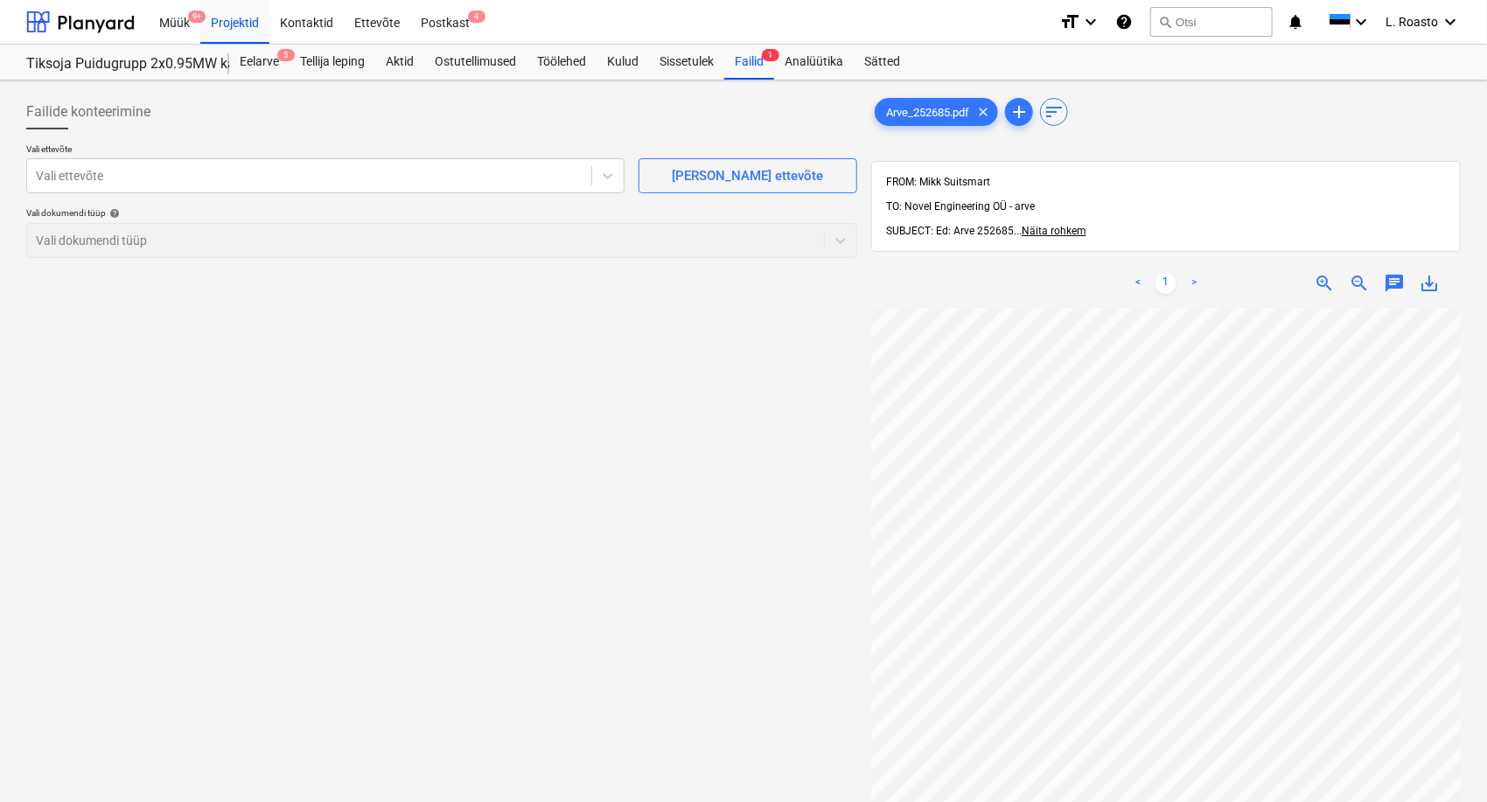
scroll to position [7, 112]
click at [1361, 273] on span "zoom_out" at bounding box center [1359, 283] width 21 height 21
click at [244, 174] on div at bounding box center [309, 175] width 547 height 17
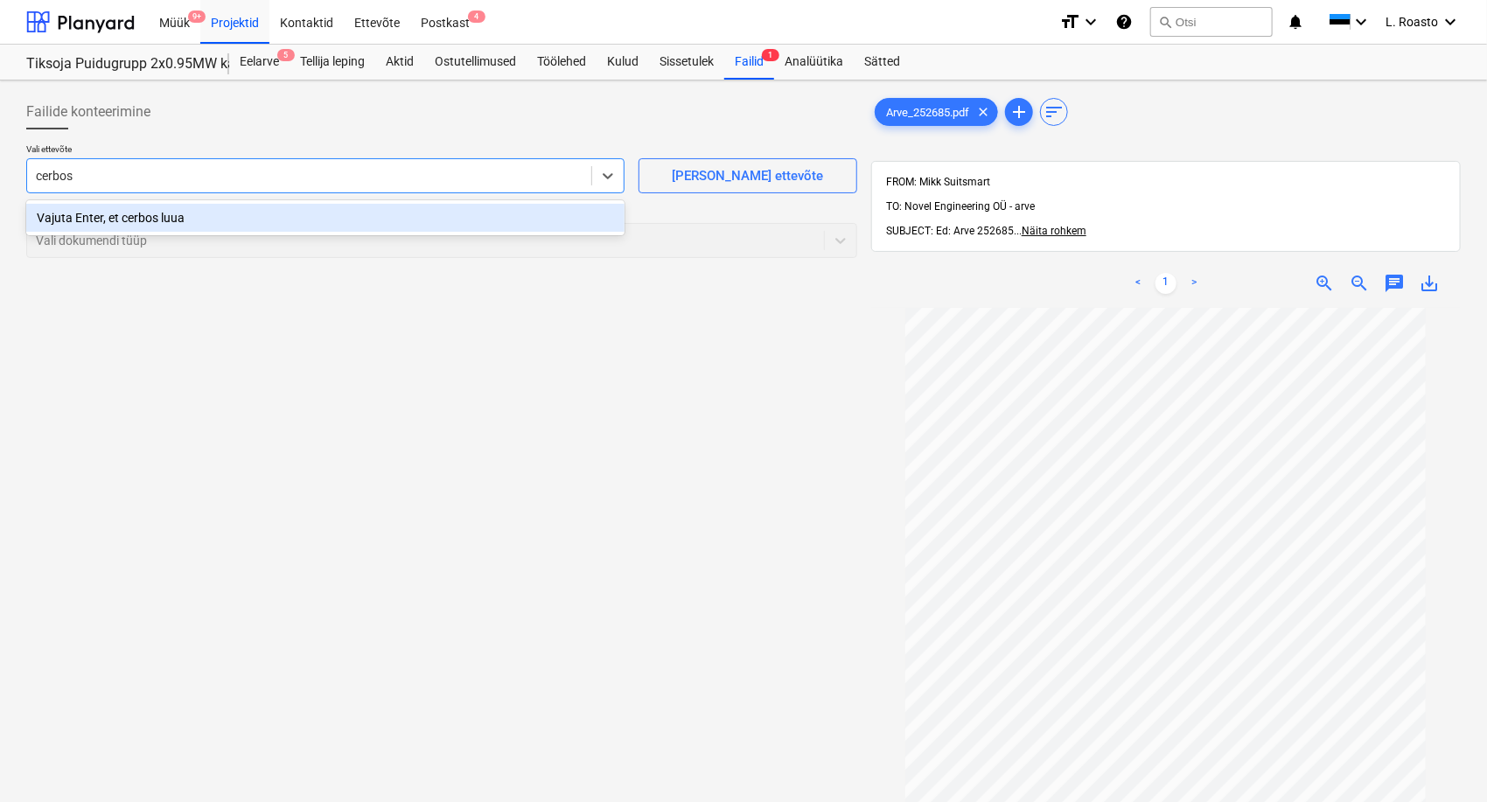
type input "cerbos"
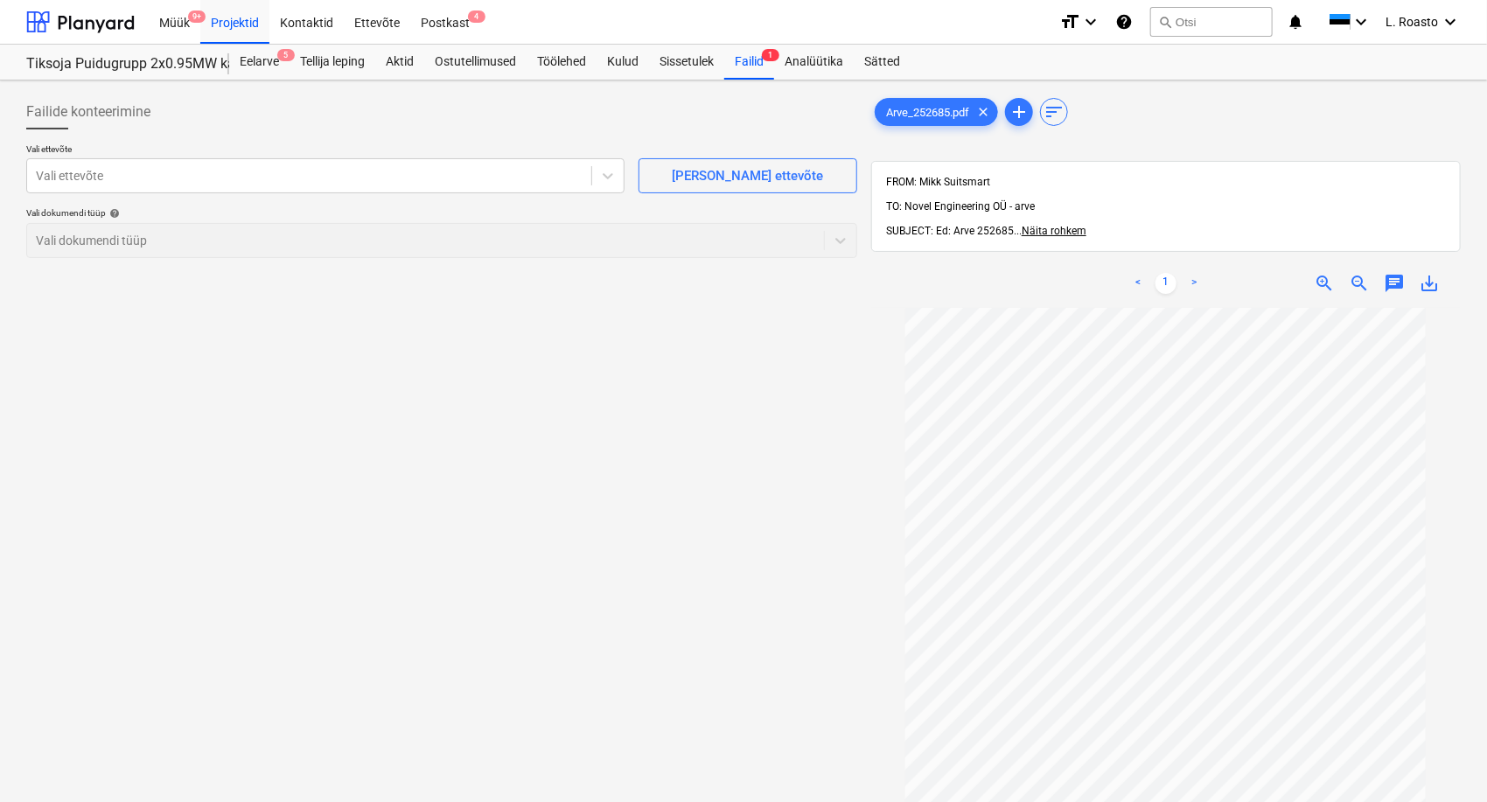
click at [1148, 259] on div "< 1 > zoom_in zoom_out chat 0 save_alt" at bounding box center [1166, 660] width 590 height 802
click at [107, 177] on div at bounding box center [309, 175] width 547 height 17
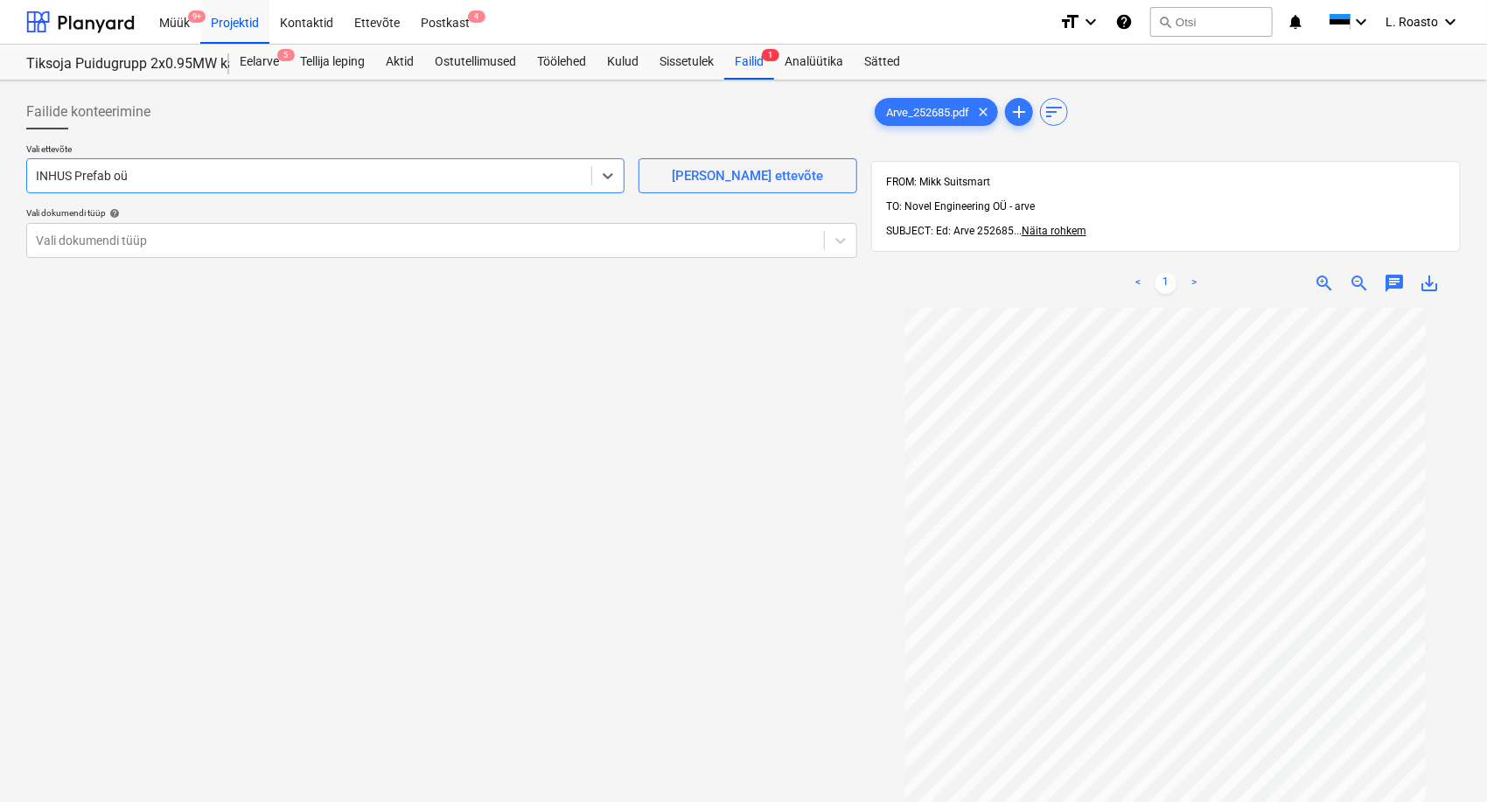
click at [107, 177] on div at bounding box center [309, 175] width 547 height 17
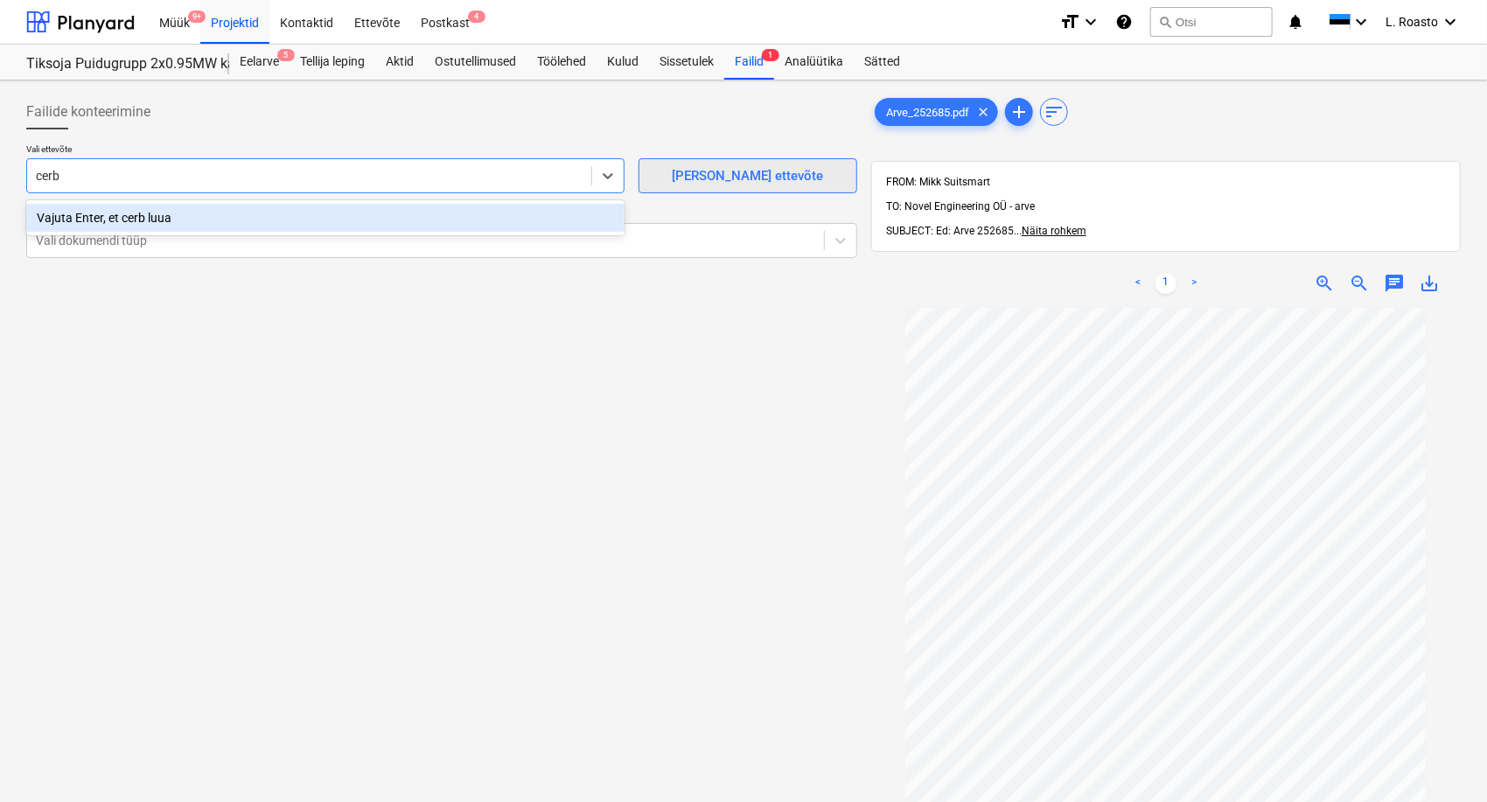
type input "cerb"
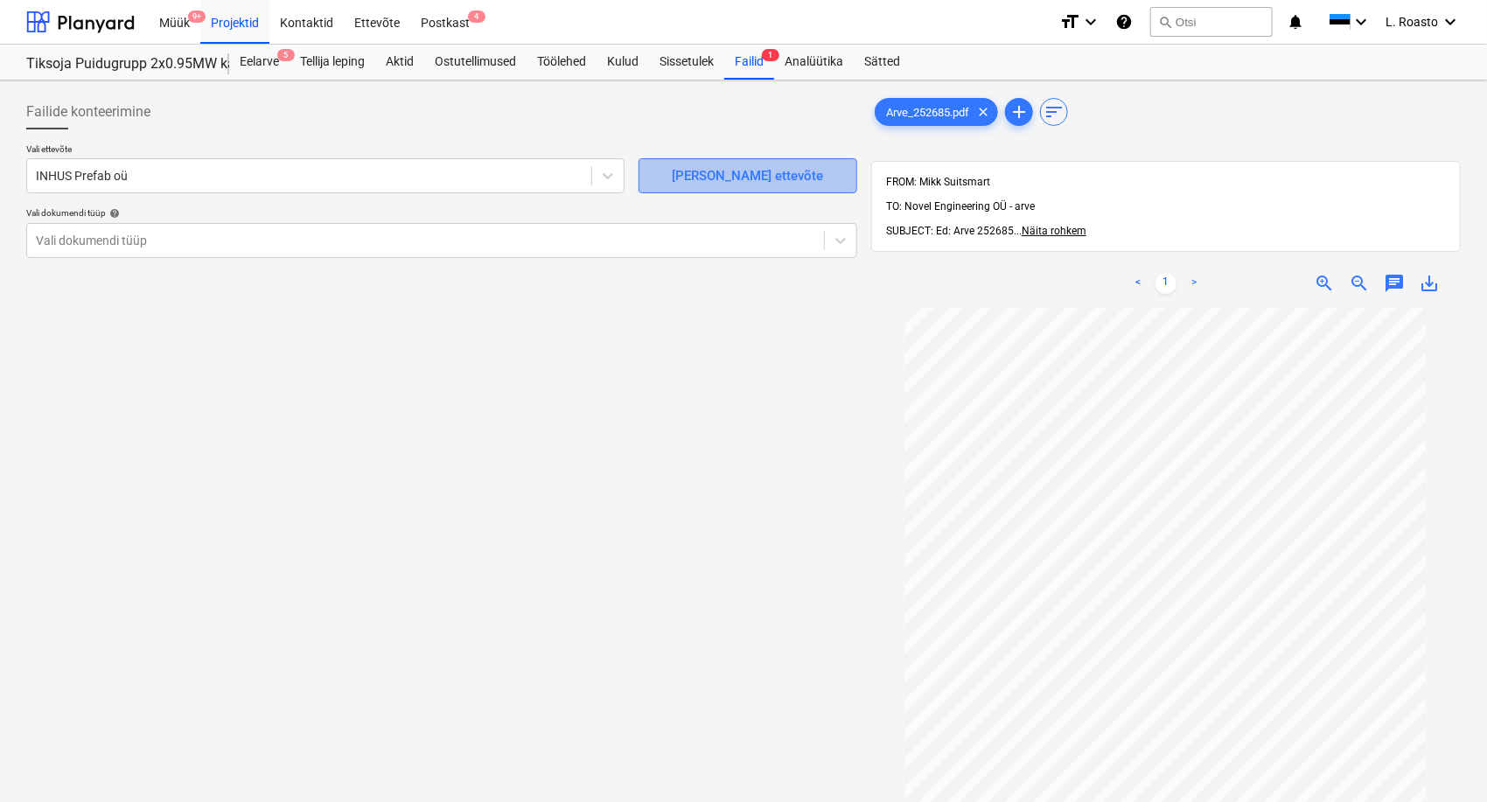
click at [721, 160] on button "[PERSON_NAME] ettevõte" at bounding box center [747, 175] width 219 height 35
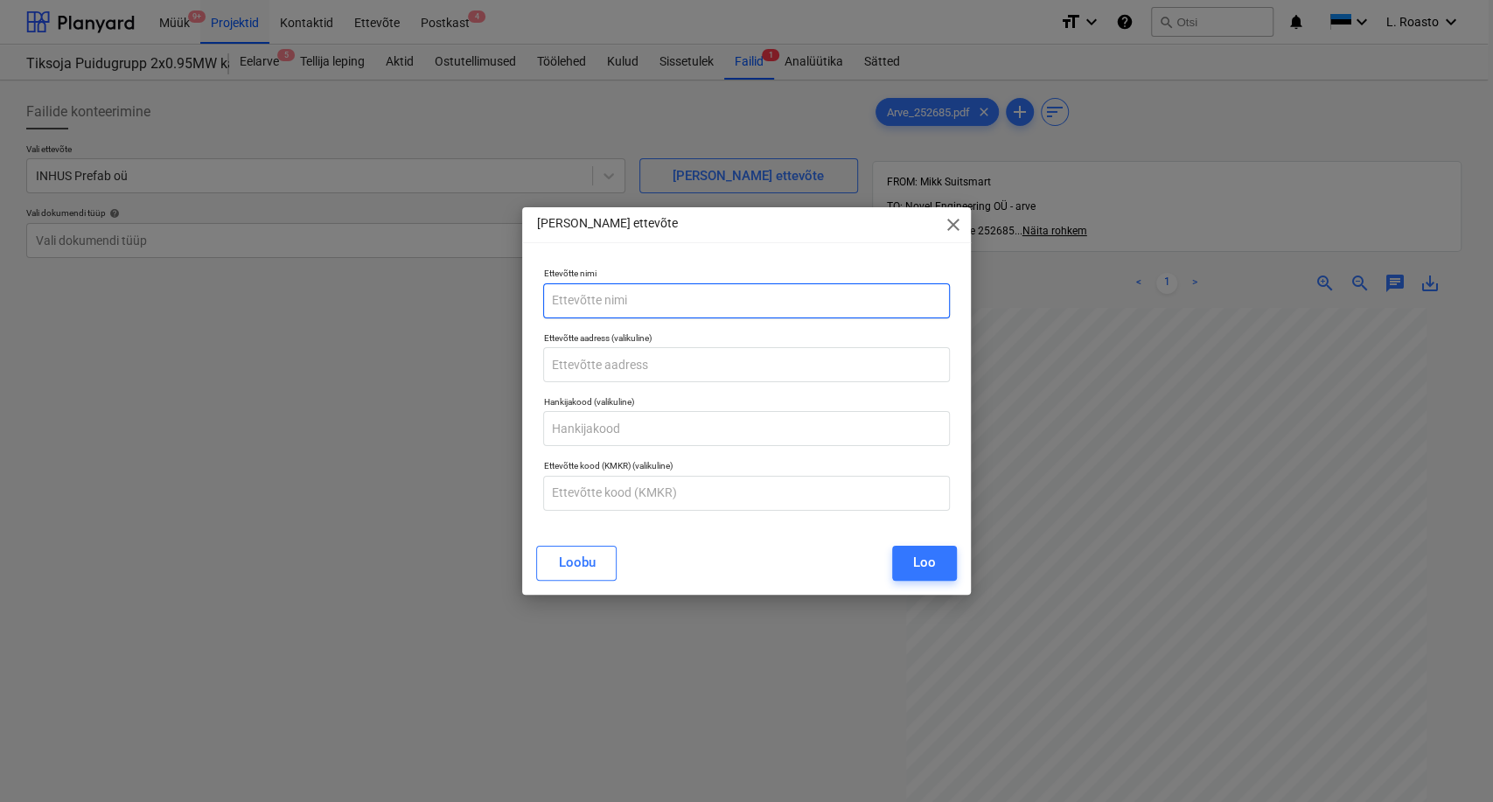
click at [662, 286] on input "text" at bounding box center [746, 300] width 406 height 35
type input "Cerbos OÜ"
click at [606, 502] on input "text" at bounding box center [746, 493] width 406 height 35
paste input "EE100188026"
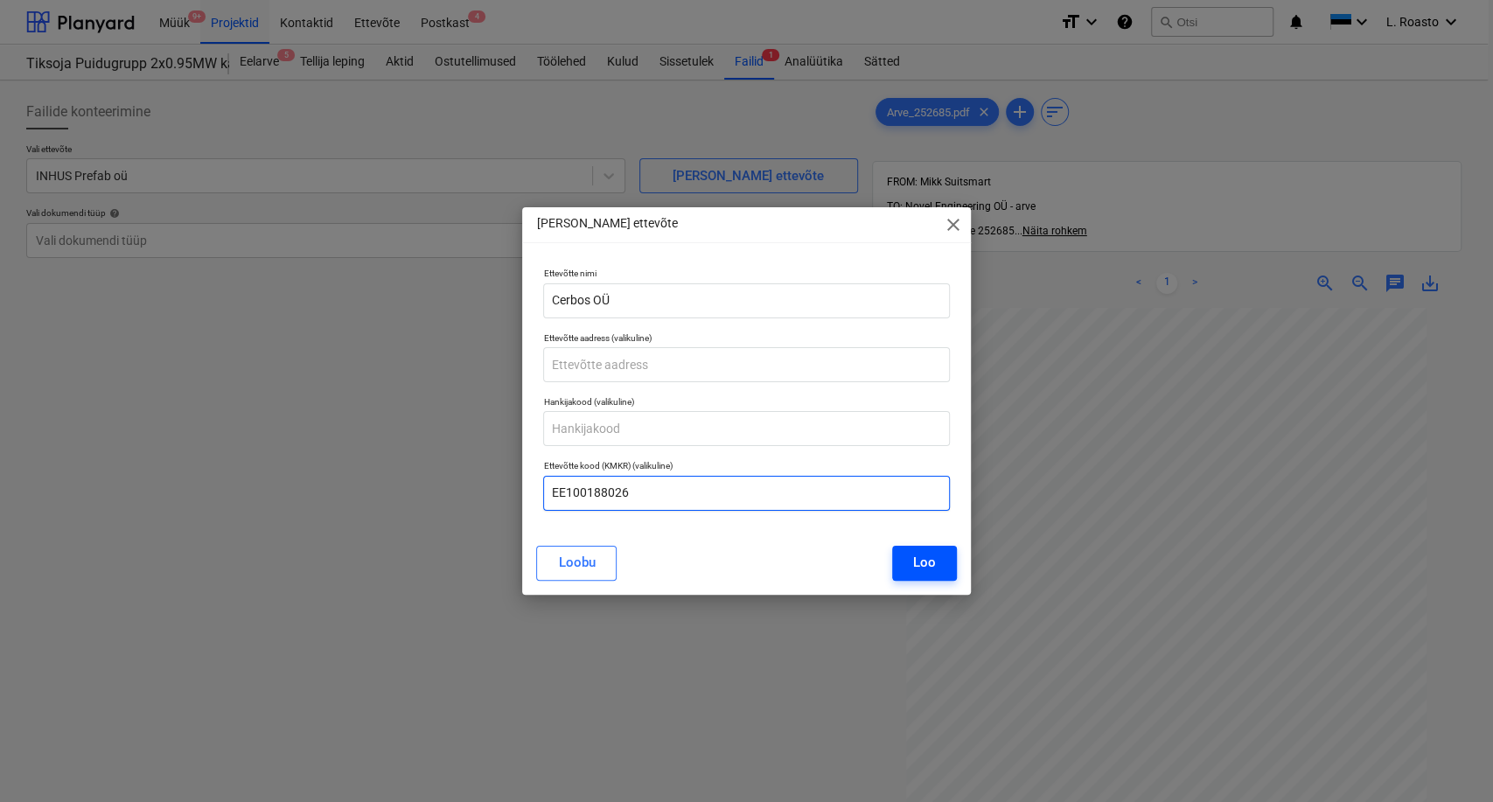
type input "EE100188026"
click at [935, 553] on button "Loo" at bounding box center [924, 563] width 65 height 35
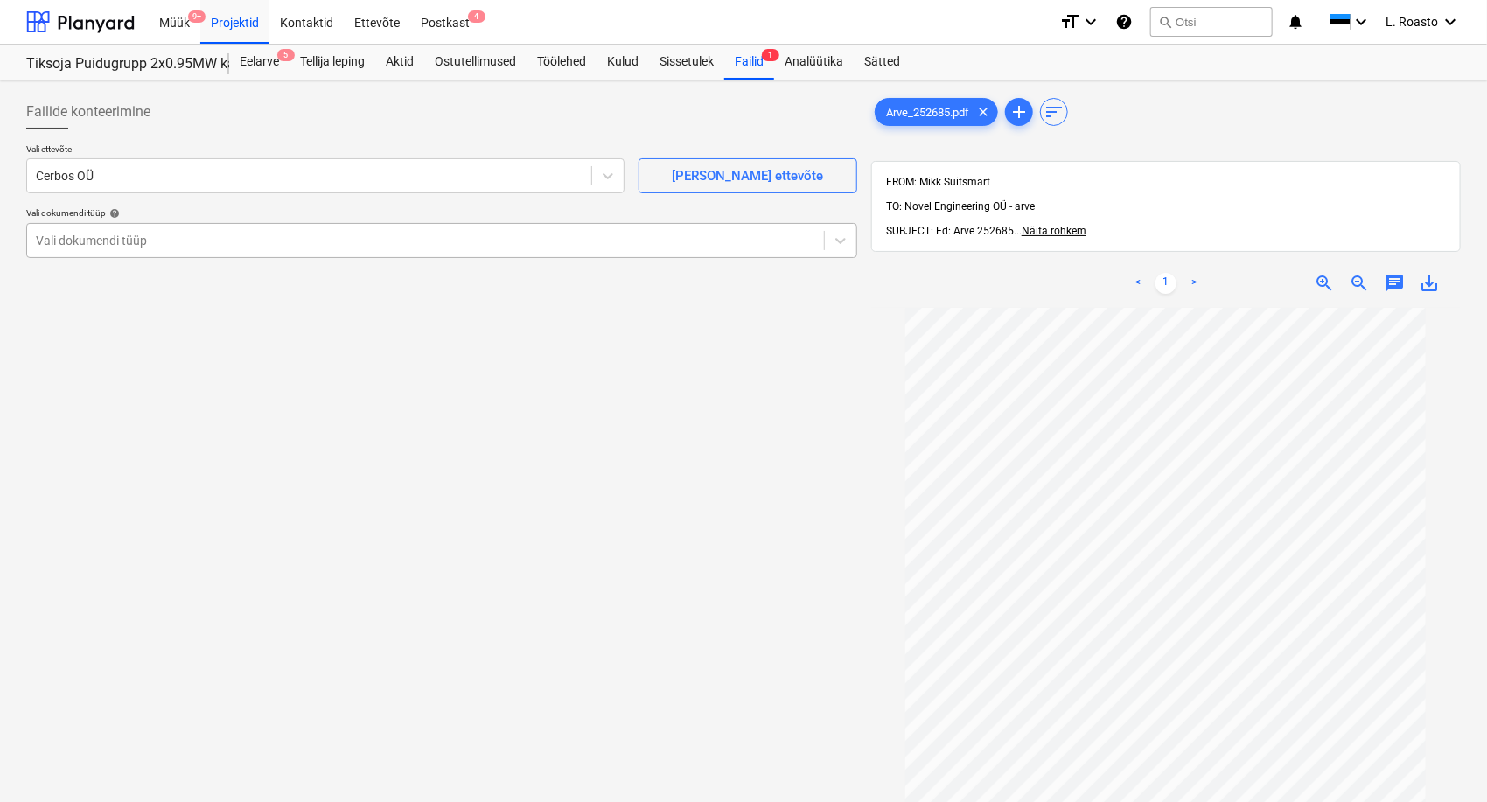
click at [124, 228] on div "Vali dokumendi tüüp" at bounding box center [425, 240] width 797 height 24
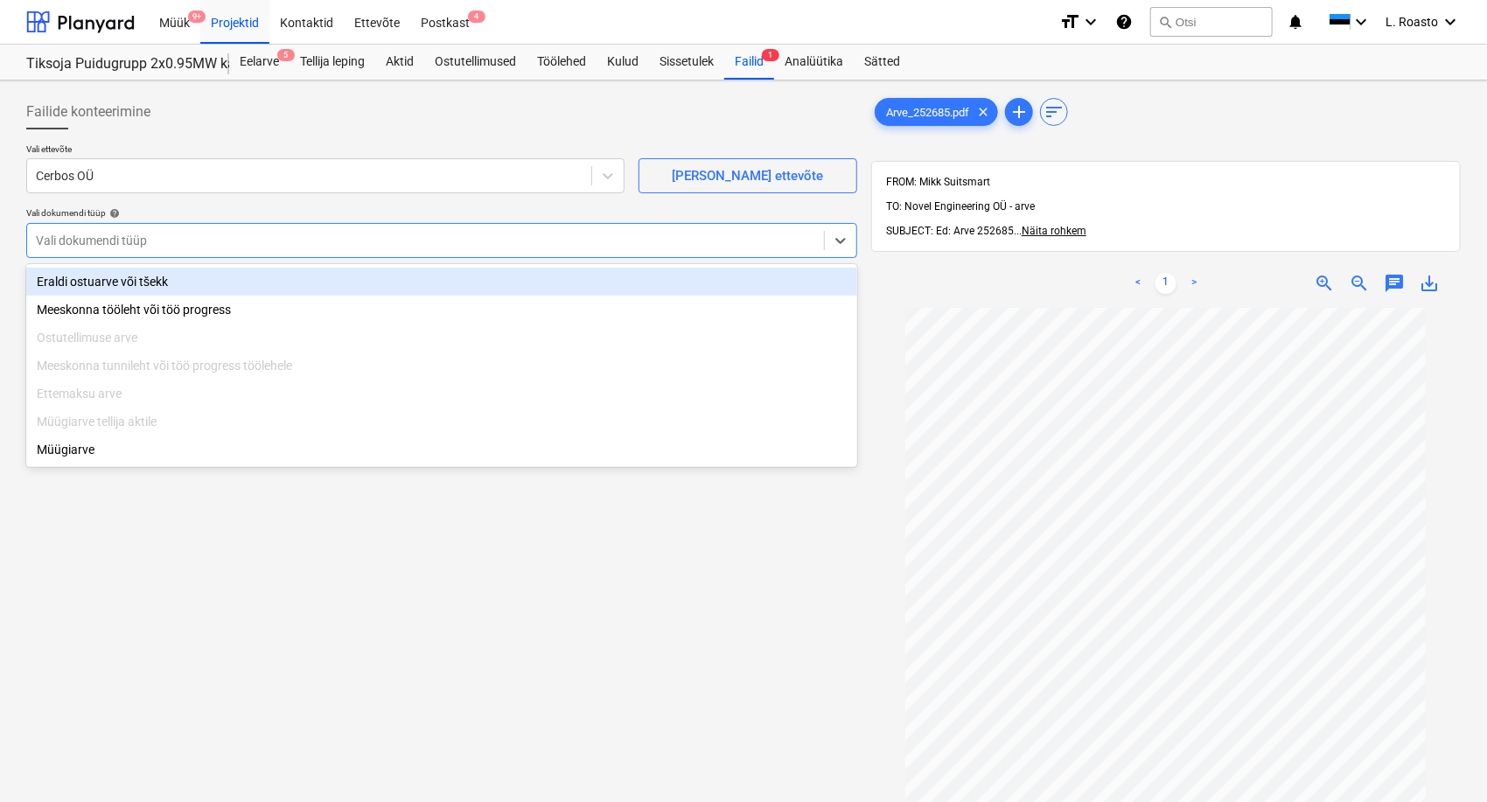
click at [124, 279] on div "Eraldi ostuarve või tšekk" at bounding box center [441, 282] width 831 height 28
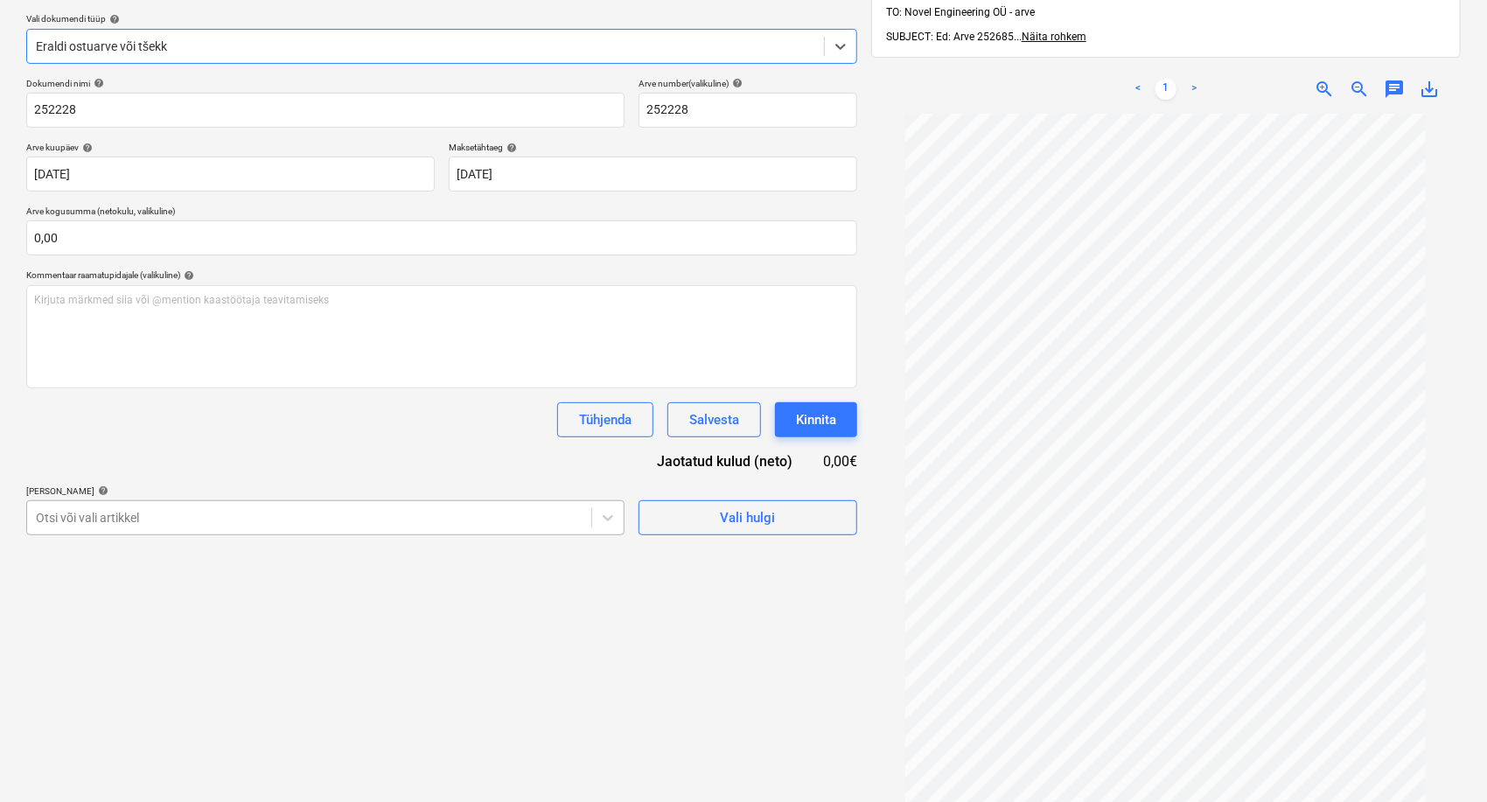
click at [329, 510] on div at bounding box center [309, 517] width 547 height 17
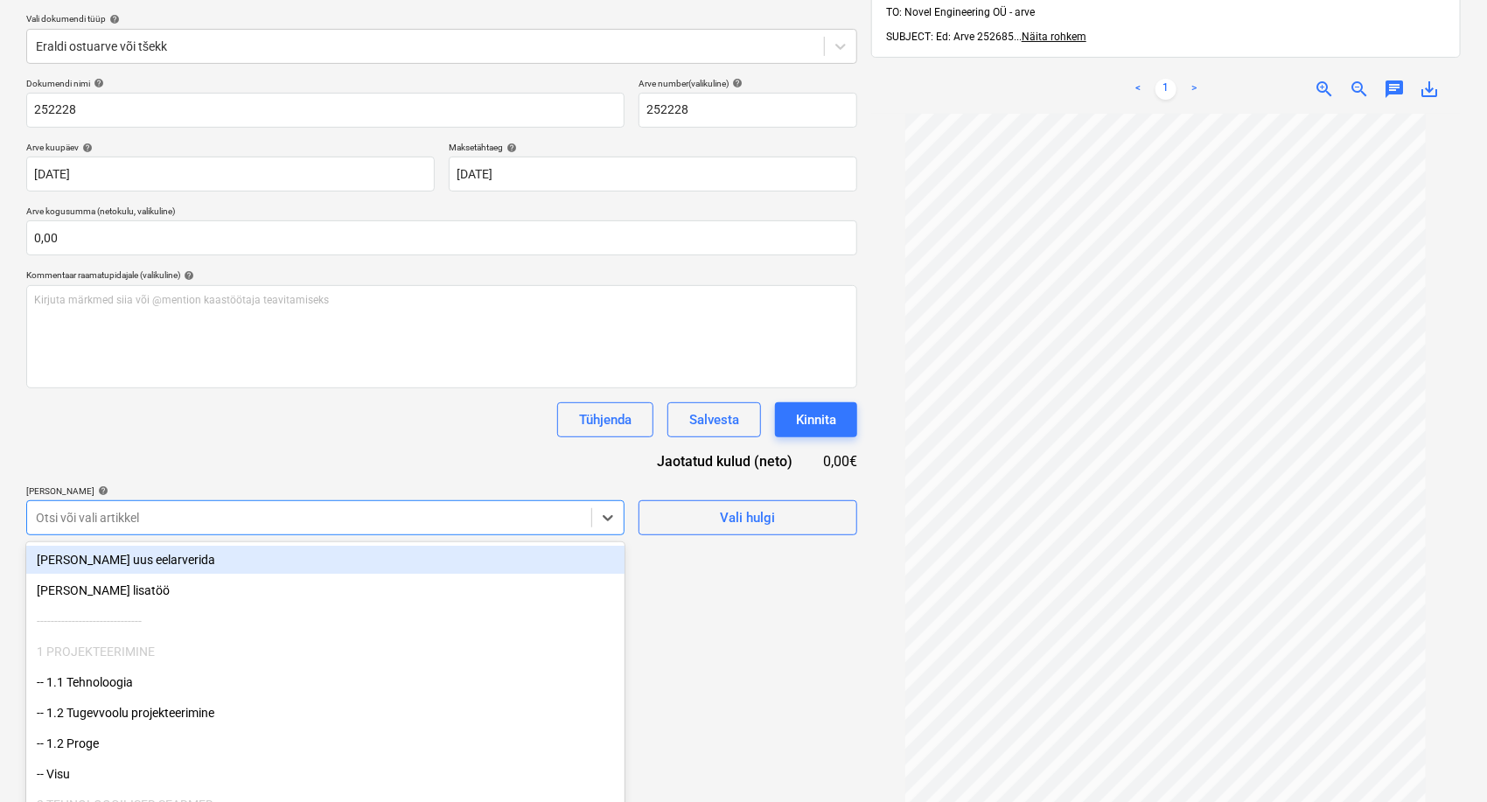
scroll to position [207, 0]
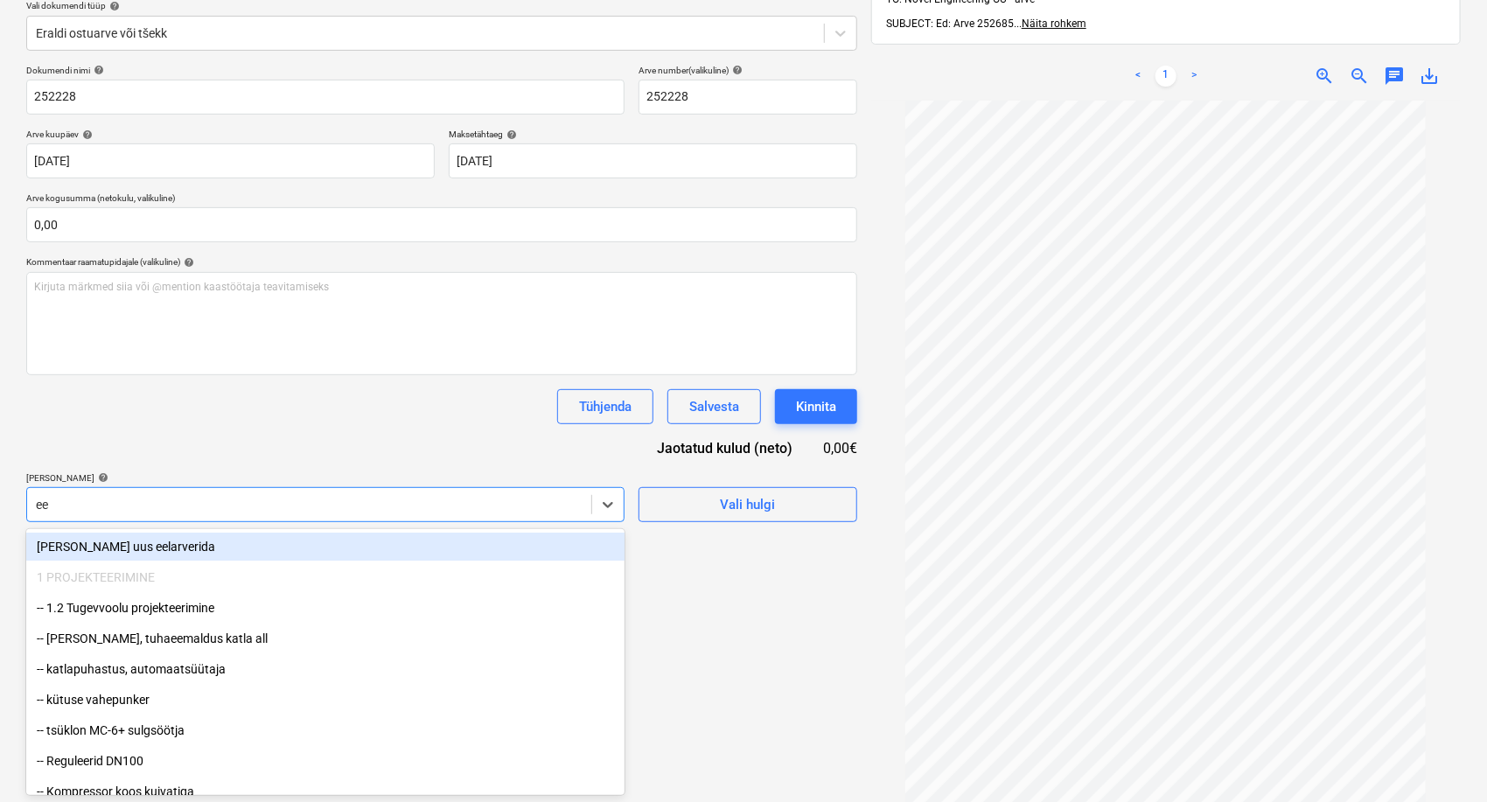
type input "eel"
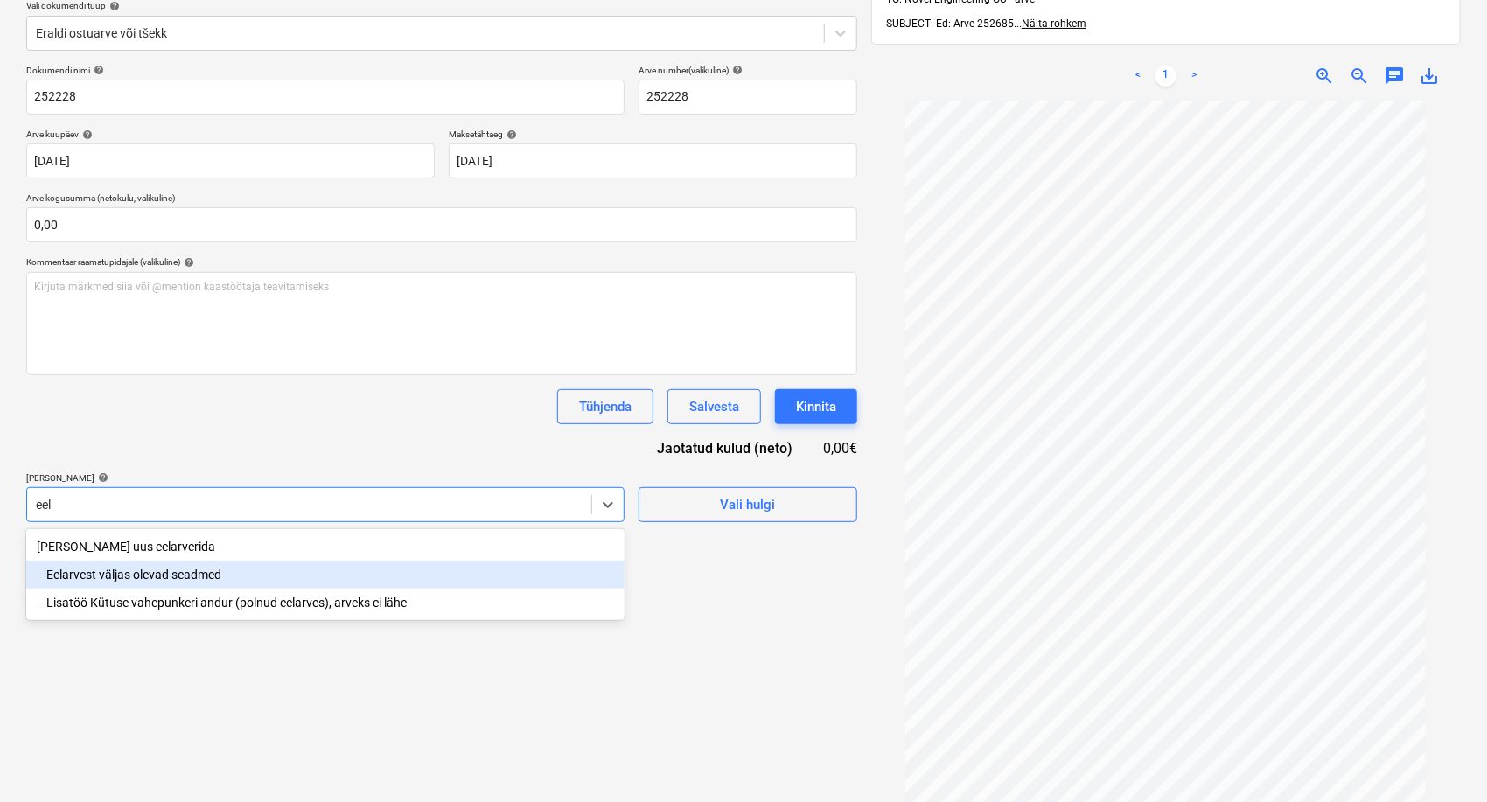
click at [199, 571] on div "-- Eelarvest väljas olevad seadmed" at bounding box center [325, 575] width 598 height 28
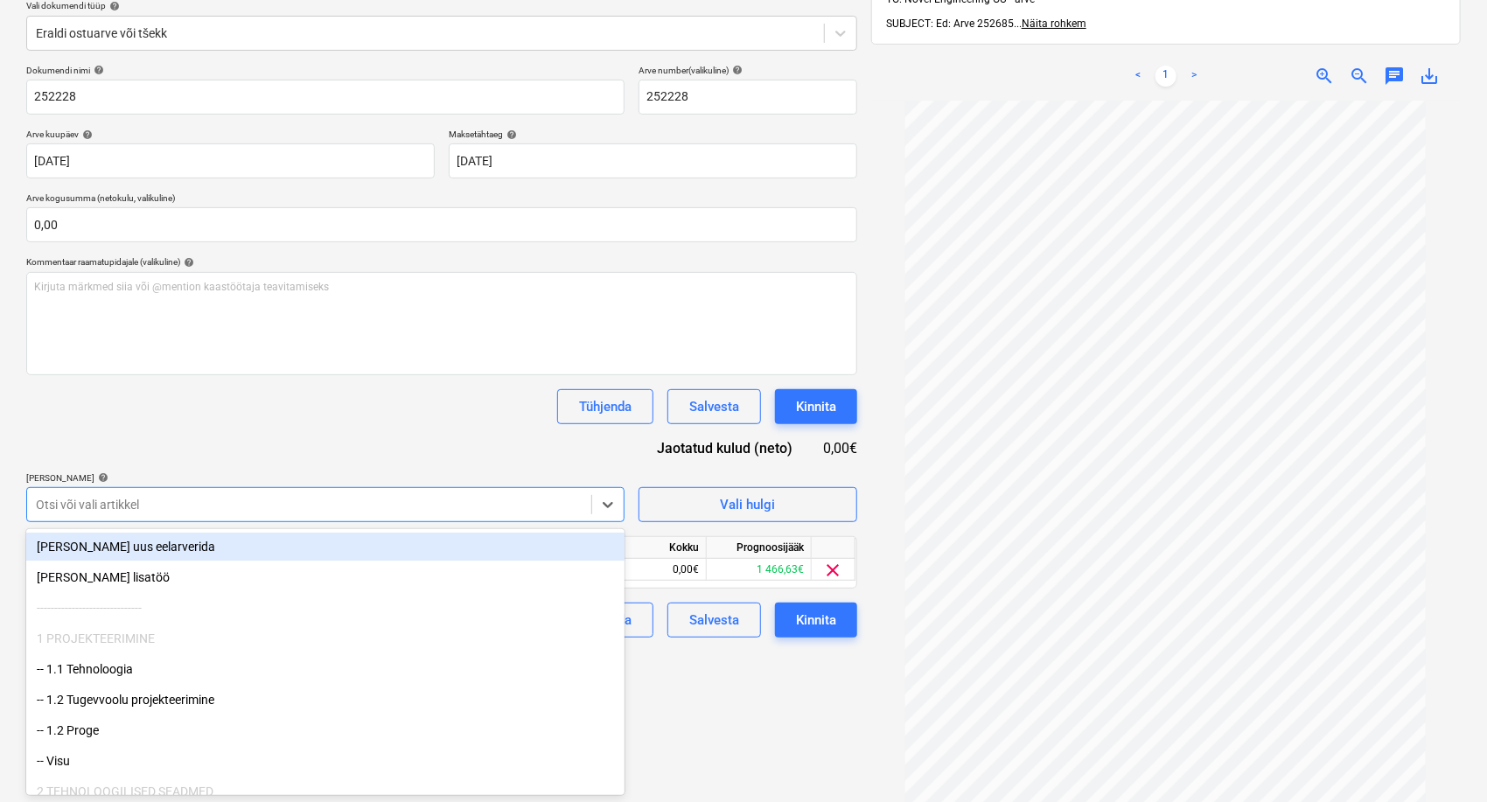
click at [316, 452] on div "Dokumendi nimi help 252228 Arve number (valikuline) help 252228 Arve kuupäev he…" at bounding box center [441, 351] width 831 height 573
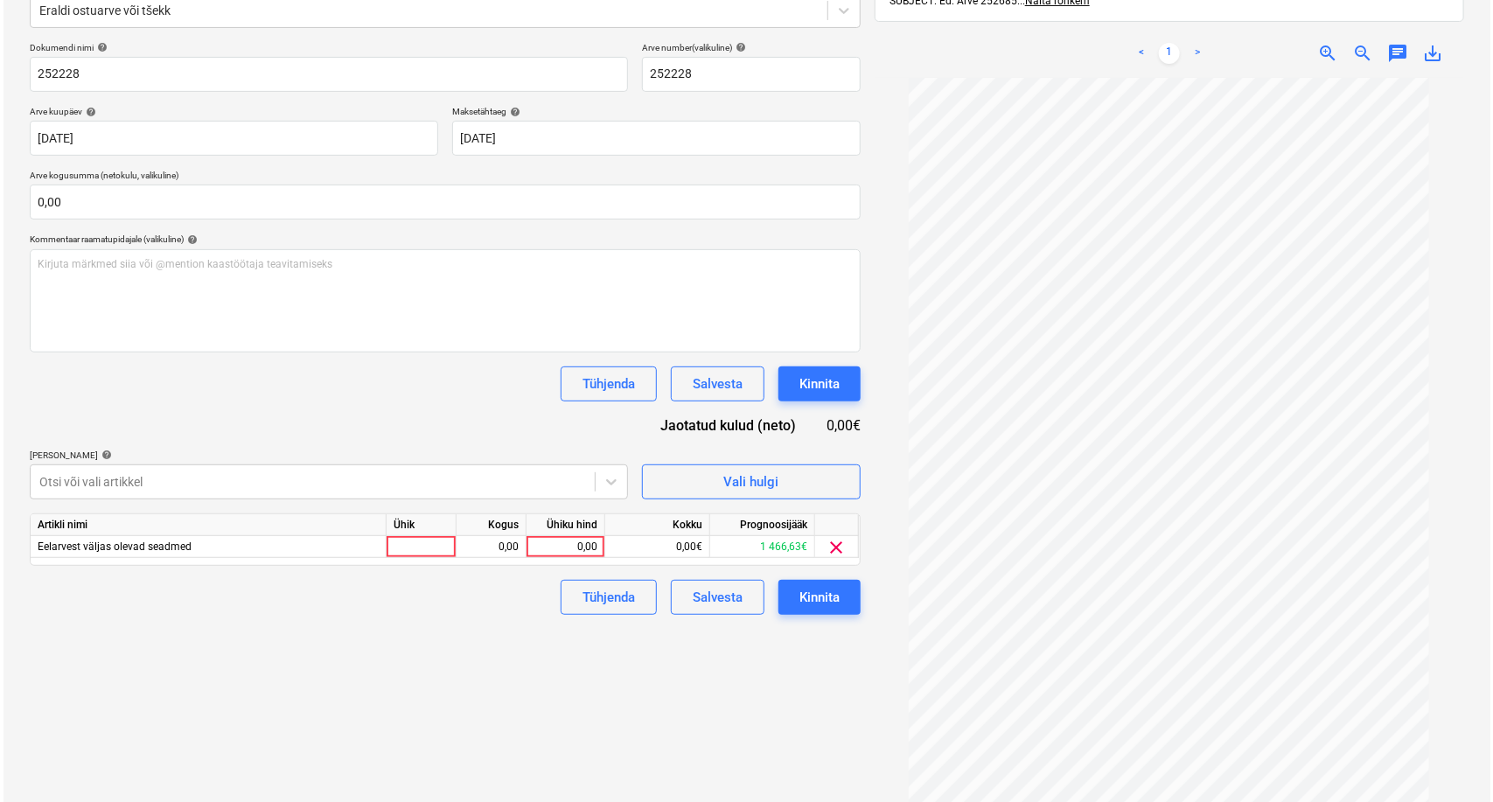
scroll to position [248, 0]
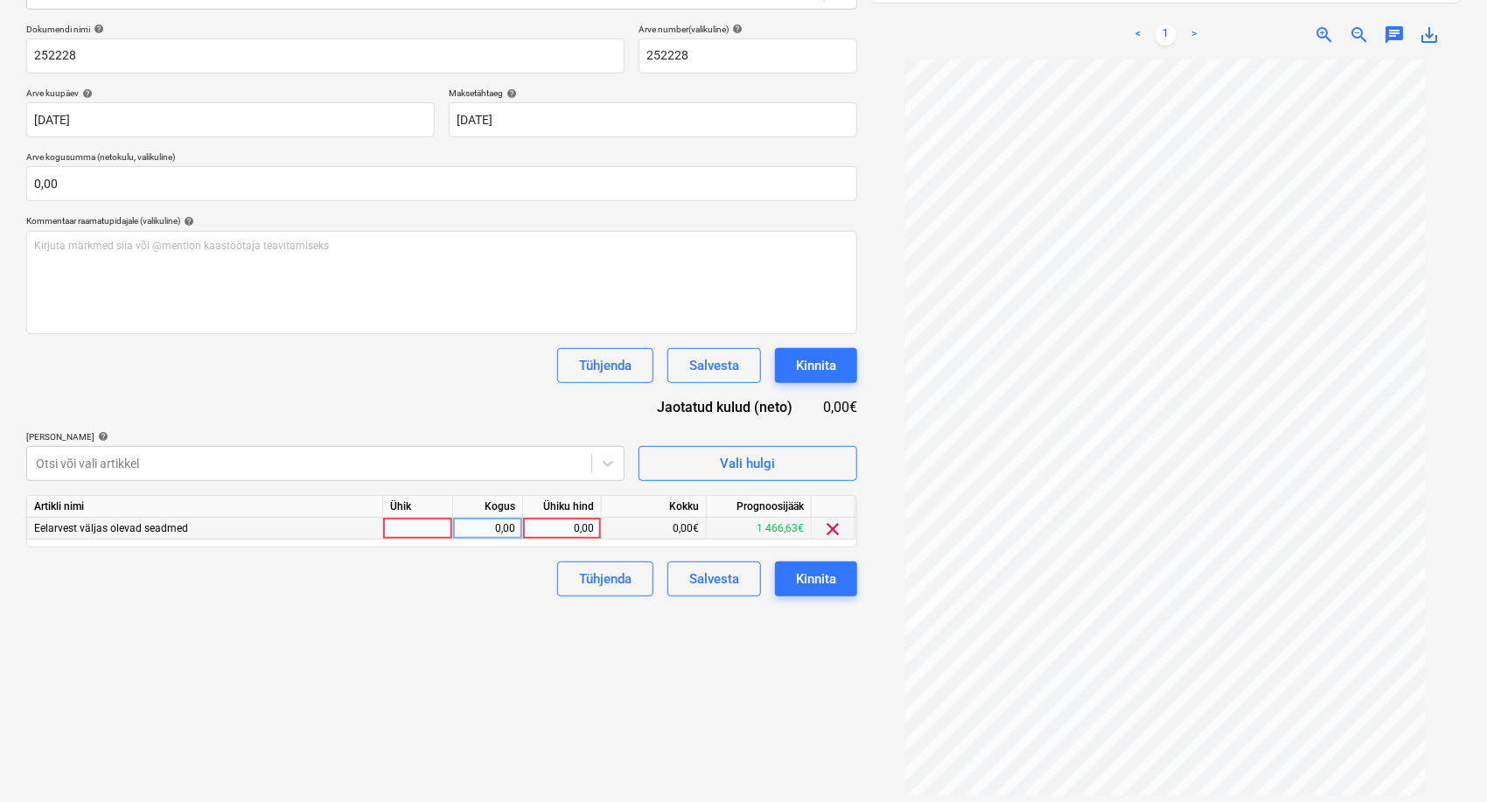
click at [575, 526] on div "0,00" at bounding box center [562, 529] width 64 height 22
type input "249,59"
click at [686, 645] on div "Failide konteerimine Vali ettevõte Cerbos OÜ [PERSON_NAME] uus ettevõte Vali do…" at bounding box center [441, 329] width 845 height 980
click at [839, 581] on button "Kinnita" at bounding box center [816, 579] width 82 height 35
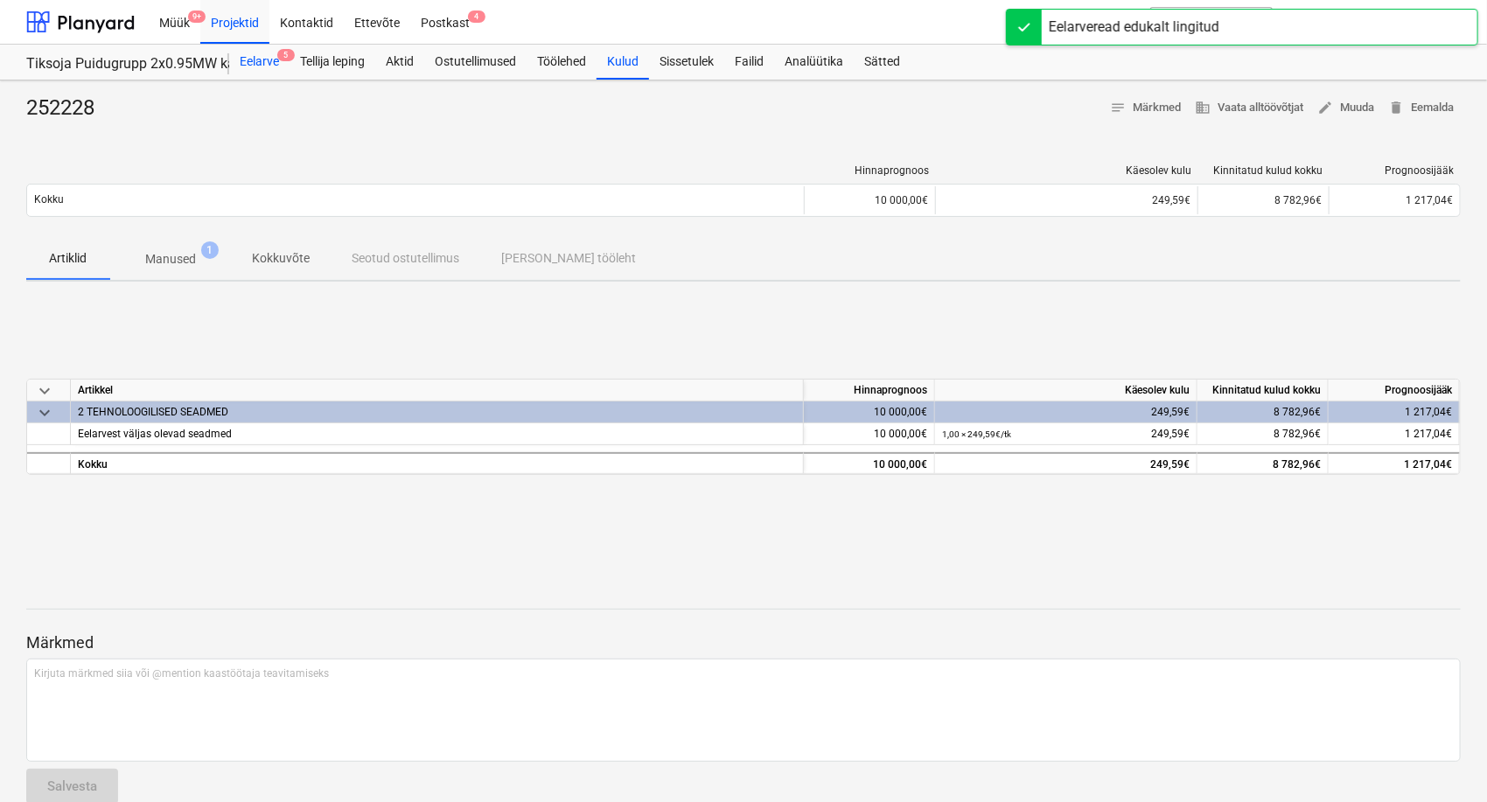
click at [264, 58] on div "Eelarve 5" at bounding box center [259, 62] width 60 height 35
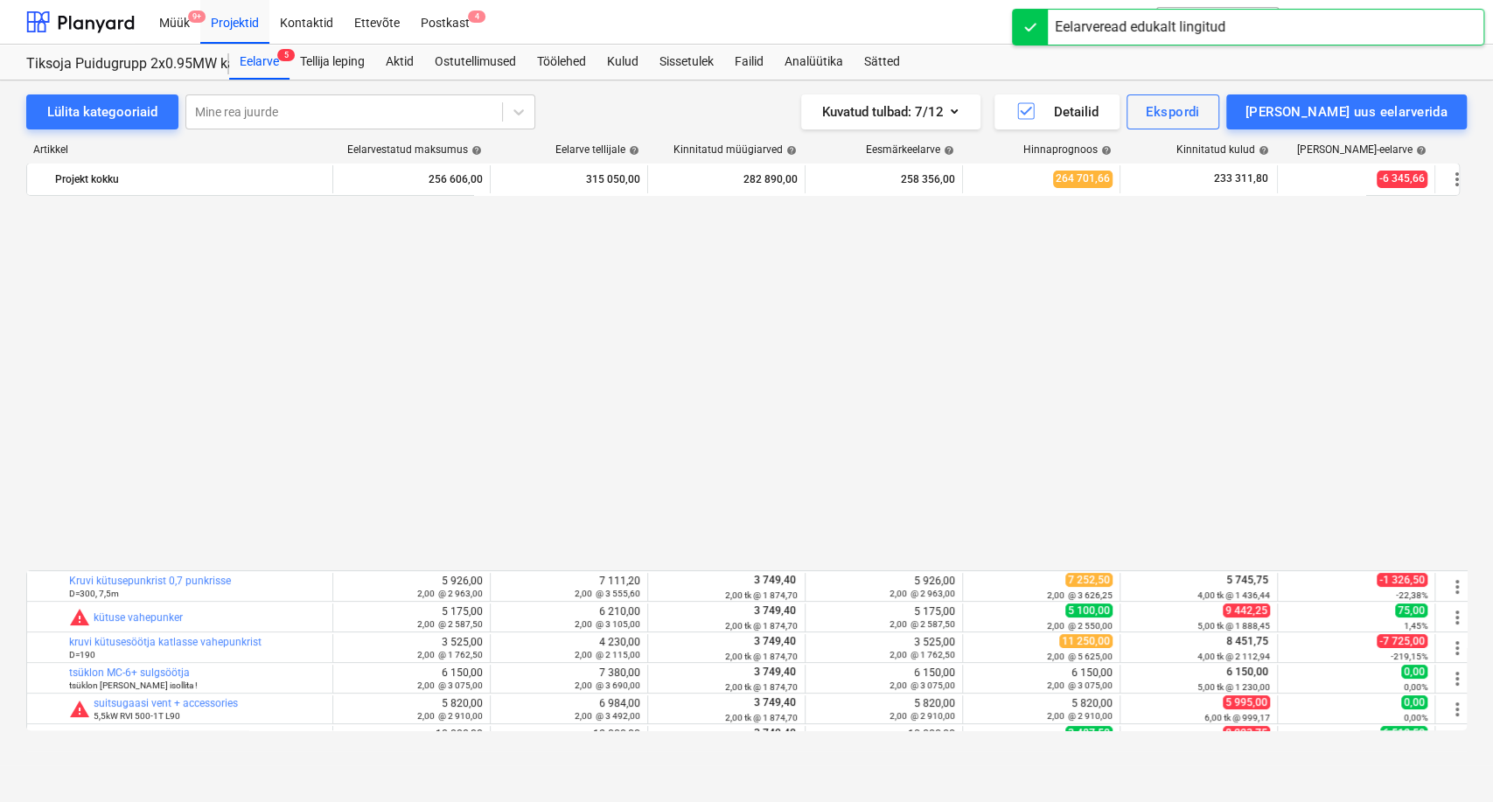
scroll to position [993, 0]
